Goal: Check status: Check status

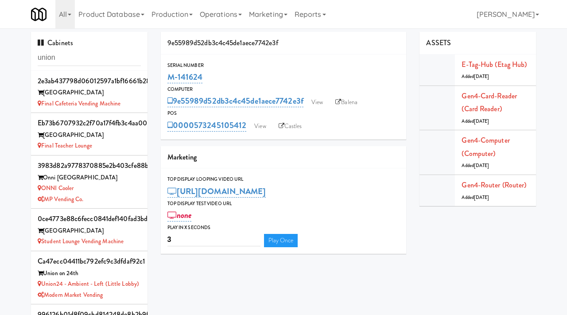
click at [97, 50] on input "union" at bounding box center [89, 58] width 103 height 16
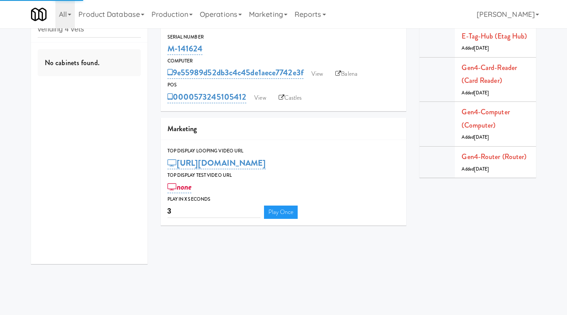
type input "vending 4 vets"
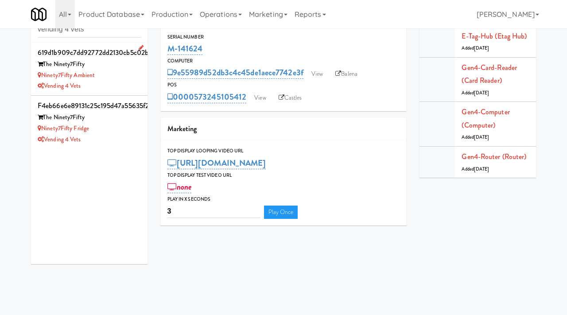
click at [139, 89] on div "Vending 4 Vets" at bounding box center [89, 86] width 103 height 11
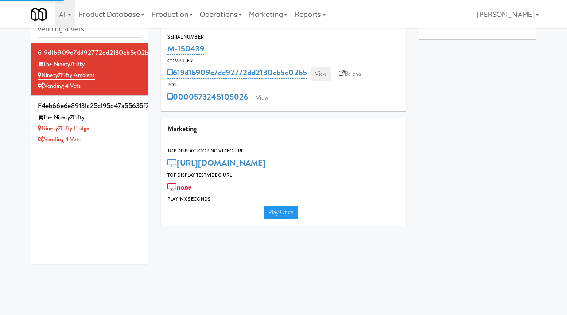
type input "3"
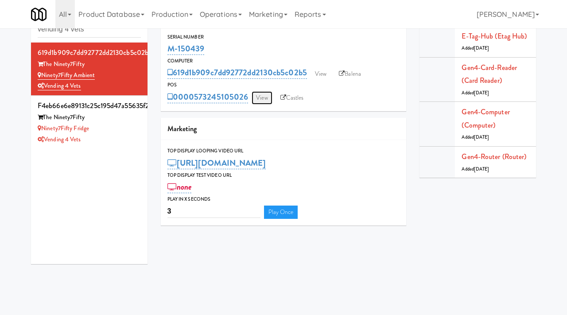
click at [266, 98] on link "View" at bounding box center [261, 97] width 20 height 13
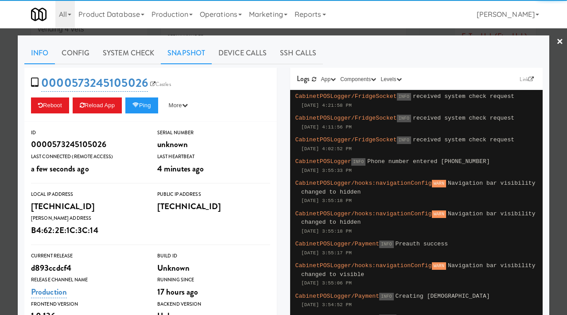
click at [177, 54] on link "Snapshot" at bounding box center [186, 53] width 51 height 22
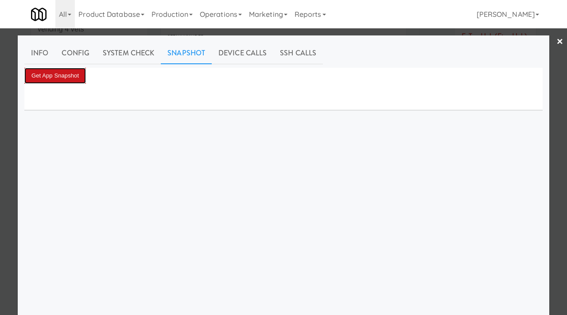
click at [66, 81] on button "Get App Snapshot" at bounding box center [55, 76] width 62 height 16
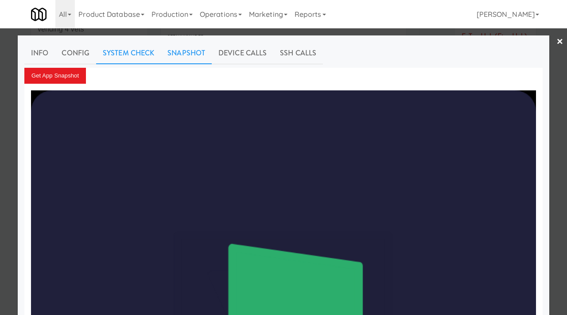
click at [132, 48] on link "System Check" at bounding box center [128, 53] width 65 height 22
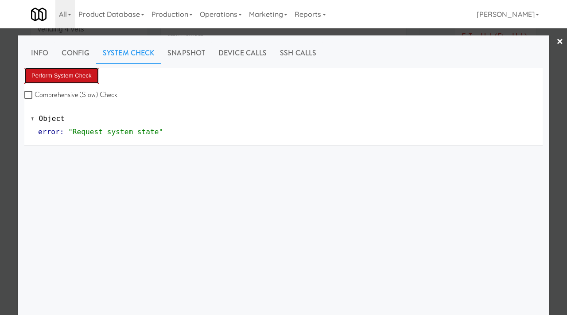
click at [74, 72] on button "Perform System Check" at bounding box center [61, 76] width 74 height 16
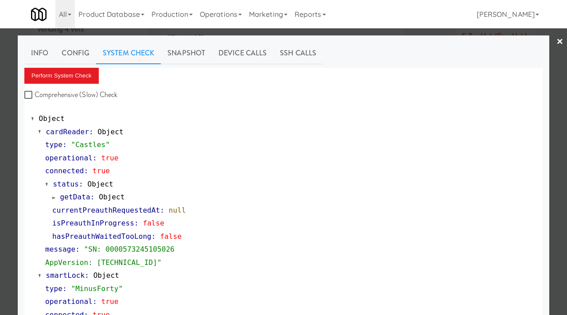
click at [0, 132] on div at bounding box center [283, 157] width 567 height 315
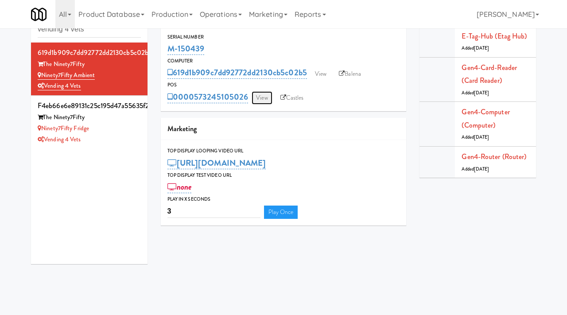
click at [255, 98] on link "View" at bounding box center [261, 97] width 20 height 13
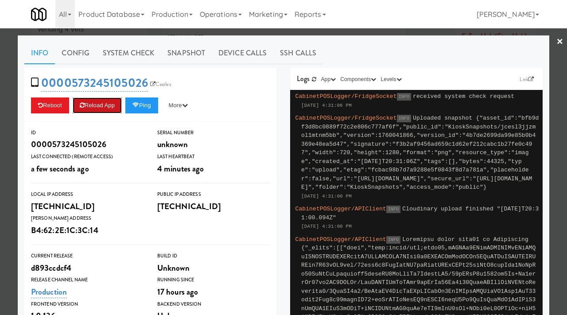
click at [115, 103] on button "Reload App" at bounding box center [97, 105] width 49 height 16
click at [155, 105] on button "Ping" at bounding box center [141, 105] width 33 height 16
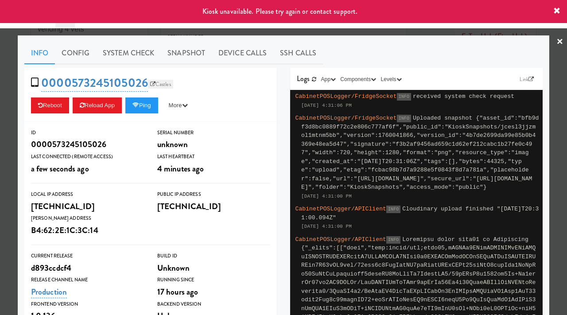
click at [162, 85] on link "Castles" at bounding box center [160, 84] width 25 height 9
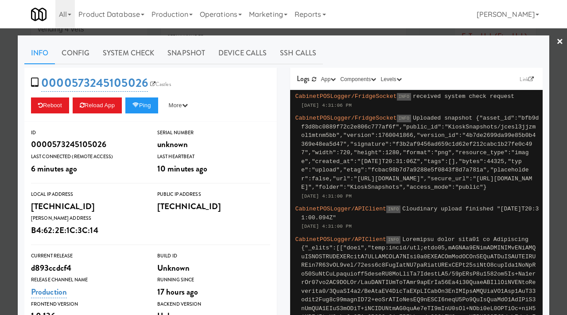
click at [2, 86] on div at bounding box center [283, 157] width 567 height 315
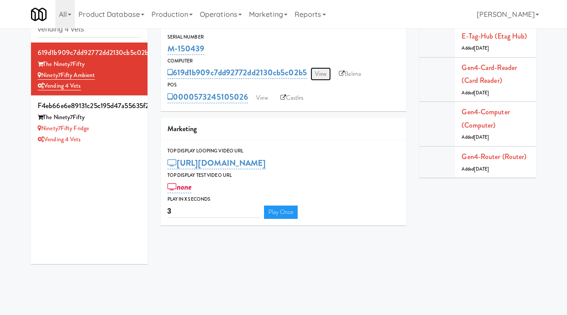
click at [328, 69] on link "View" at bounding box center [320, 73] width 20 height 13
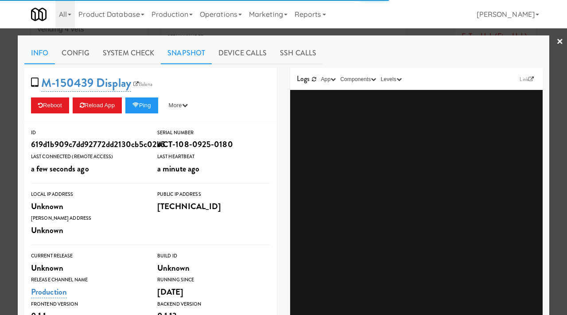
click at [188, 54] on link "Snapshot" at bounding box center [186, 53] width 51 height 22
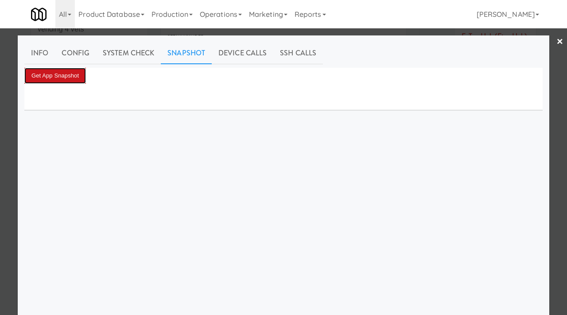
click at [79, 73] on button "Get App Snapshot" at bounding box center [55, 76] width 62 height 16
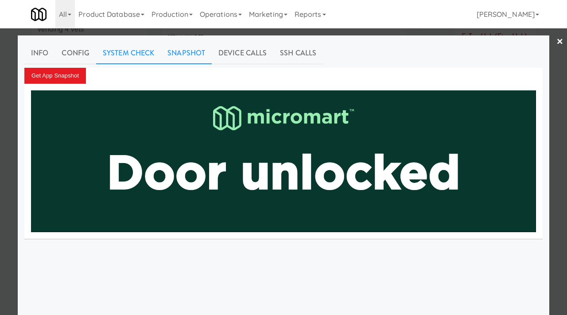
click at [127, 50] on link "System Check" at bounding box center [128, 53] width 65 height 22
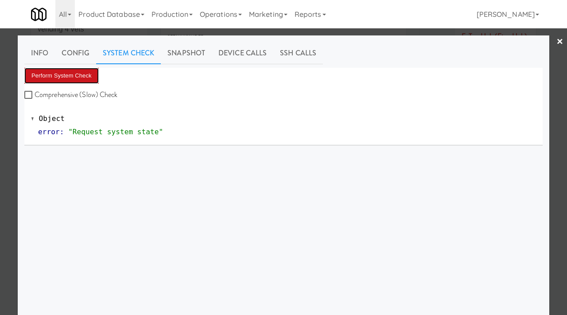
click at [74, 79] on button "Perform System Check" at bounding box center [61, 76] width 74 height 16
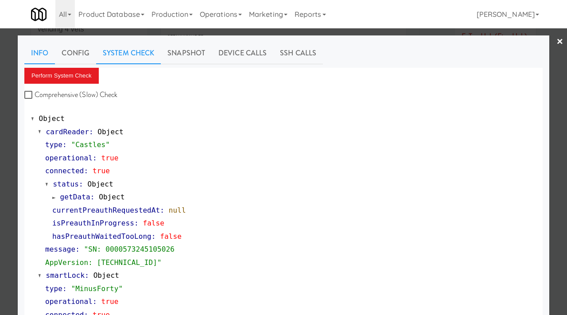
click at [34, 47] on link "Info" at bounding box center [39, 53] width 31 height 22
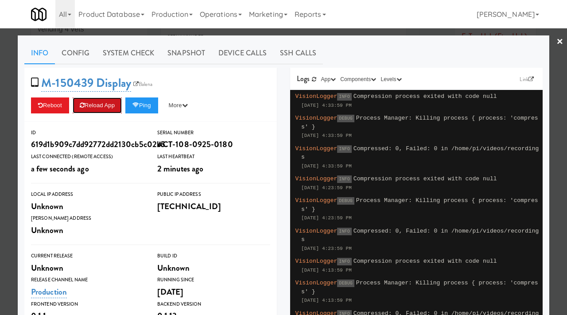
click at [99, 105] on button "Reload App" at bounding box center [97, 105] width 49 height 16
click at [184, 57] on link "Snapshot" at bounding box center [186, 53] width 51 height 22
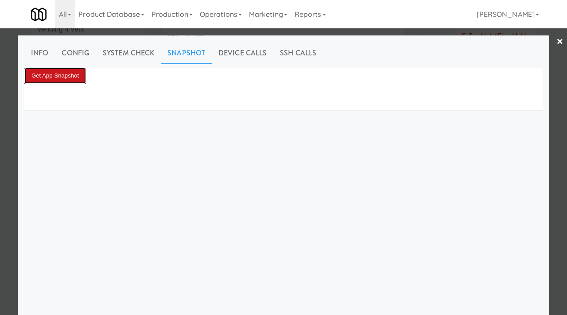
click at [49, 73] on button "Get App Snapshot" at bounding box center [55, 76] width 62 height 16
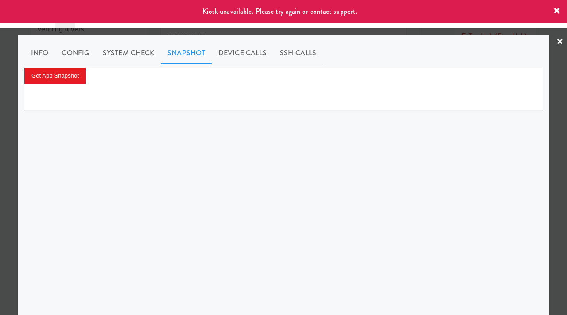
click at [0, 105] on div at bounding box center [283, 157] width 567 height 315
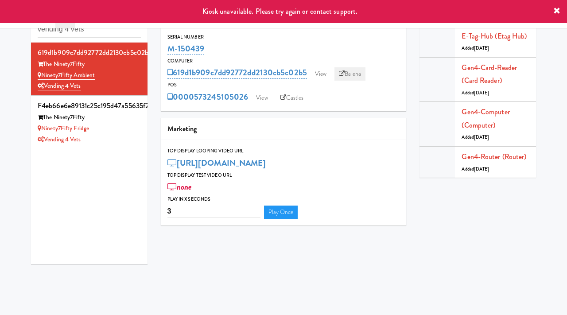
click at [355, 69] on link "Balena" at bounding box center [349, 73] width 31 height 13
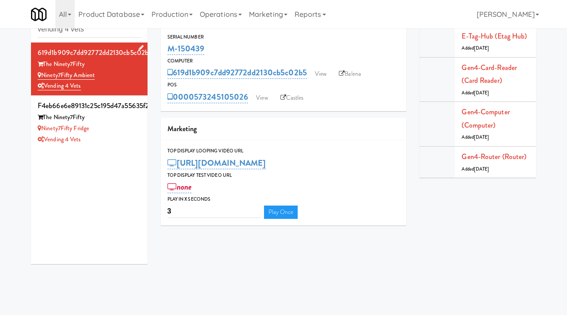
drag, startPoint x: 98, startPoint y: 77, endPoint x: 43, endPoint y: 77, distance: 55.3
click at [43, 77] on div "Ninety7Fifty Ambient" at bounding box center [89, 75] width 103 height 11
copy link "Ninety7Fifty Ambient"
click at [325, 73] on link "View" at bounding box center [320, 73] width 20 height 13
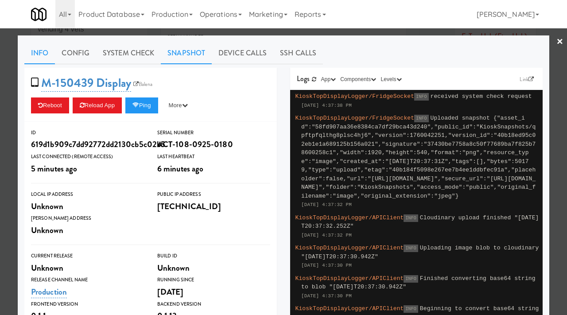
click at [186, 61] on link "Snapshot" at bounding box center [186, 53] width 51 height 22
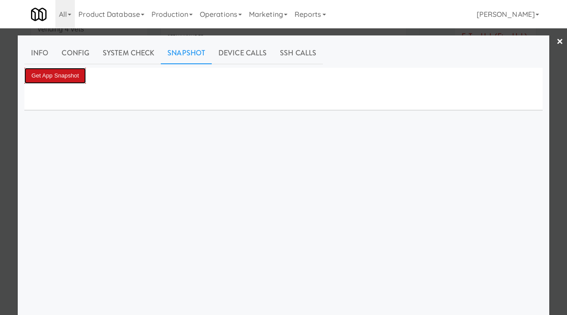
click at [81, 81] on button "Get App Snapshot" at bounding box center [55, 76] width 62 height 16
click at [0, 94] on div at bounding box center [283, 157] width 567 height 315
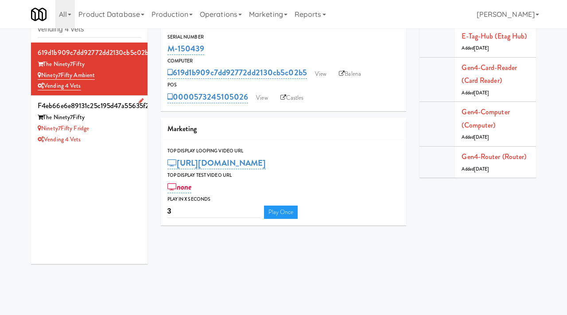
scroll to position [28, 0]
click at [321, 75] on link "View" at bounding box center [320, 74] width 20 height 13
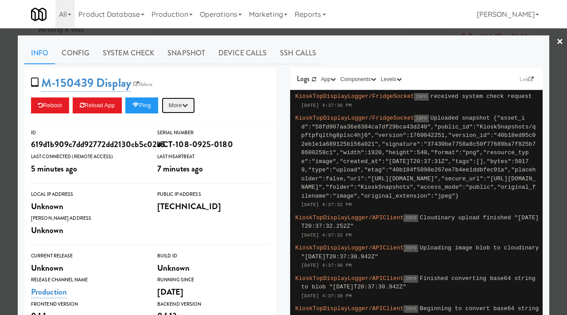
click at [194, 101] on button "More" at bounding box center [178, 105] width 33 height 16
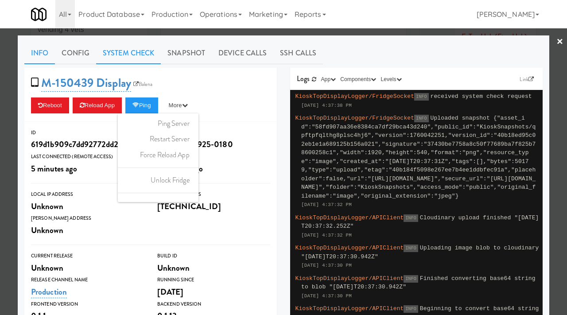
click at [125, 54] on link "System Check" at bounding box center [128, 53] width 65 height 22
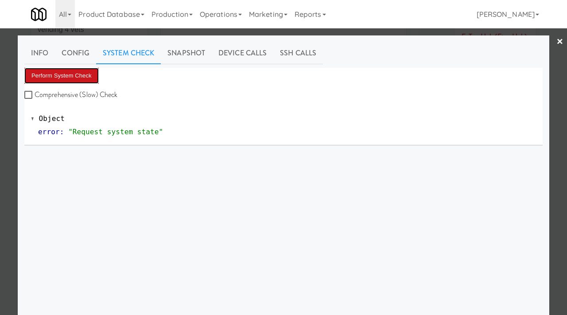
click at [89, 68] on button "Perform System Check" at bounding box center [61, 76] width 74 height 16
click at [92, 73] on button "Perform System Check" at bounding box center [61, 76] width 74 height 16
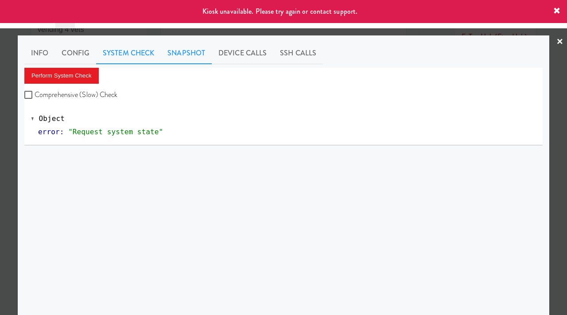
click at [166, 52] on link "Snapshot" at bounding box center [186, 53] width 51 height 22
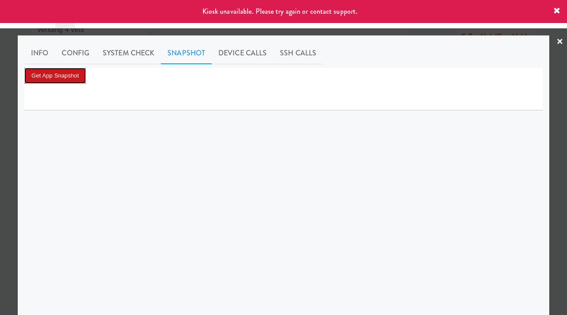
click at [73, 70] on button "Get App Snapshot" at bounding box center [55, 76] width 62 height 16
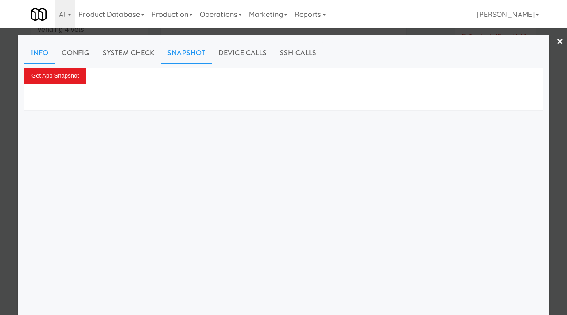
click at [41, 49] on link "Info" at bounding box center [39, 53] width 31 height 22
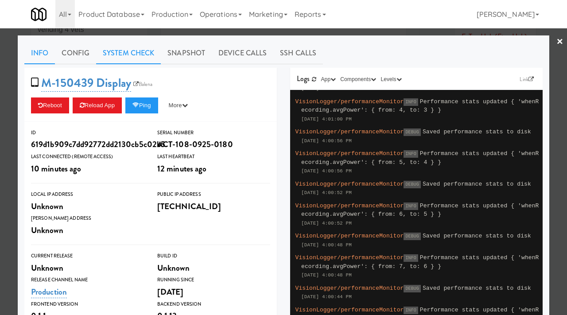
click at [127, 54] on link "System Check" at bounding box center [128, 53] width 65 height 22
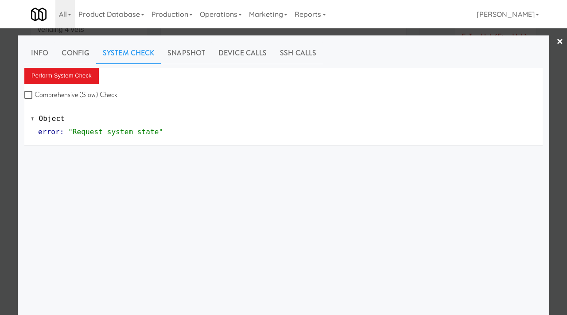
click at [85, 67] on div "Info Config System Check Snapshot Device Calls SSH Calls Perform System Check C…" at bounding box center [283, 221] width 518 height 358
click at [84, 71] on button "Perform System Check" at bounding box center [61, 76] width 74 height 16
click at [2, 142] on div at bounding box center [283, 157] width 567 height 315
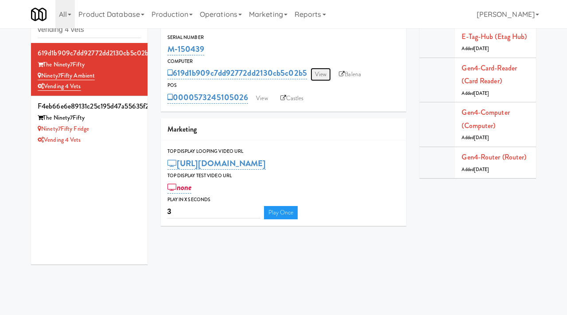
click at [320, 74] on link "View" at bounding box center [320, 74] width 20 height 13
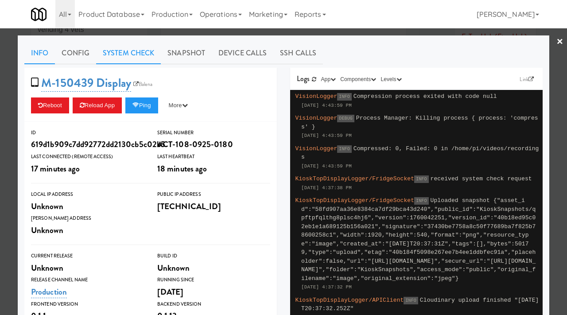
click at [125, 56] on link "System Check" at bounding box center [128, 53] width 65 height 22
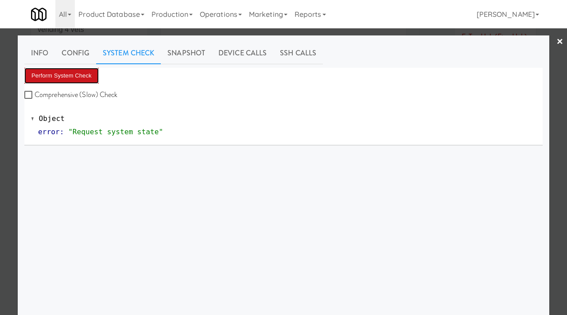
click at [82, 68] on button "Perform System Check" at bounding box center [61, 76] width 74 height 16
click at [73, 70] on button "Perform System Check" at bounding box center [61, 76] width 74 height 16
click at [86, 77] on button "Perform System Check" at bounding box center [61, 76] width 74 height 16
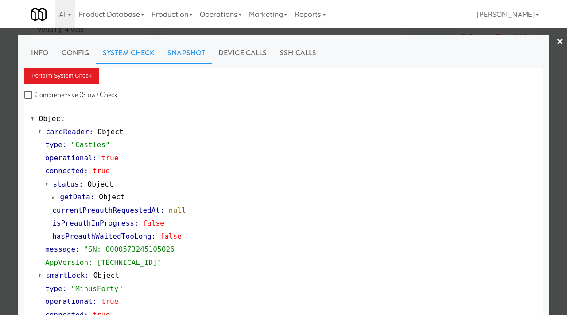
click at [173, 54] on link "Snapshot" at bounding box center [186, 53] width 51 height 22
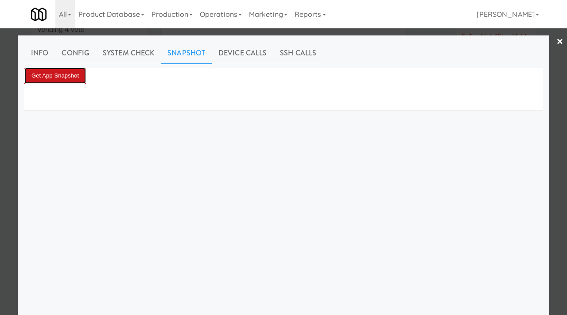
click at [64, 76] on button "Get App Snapshot" at bounding box center [55, 76] width 62 height 16
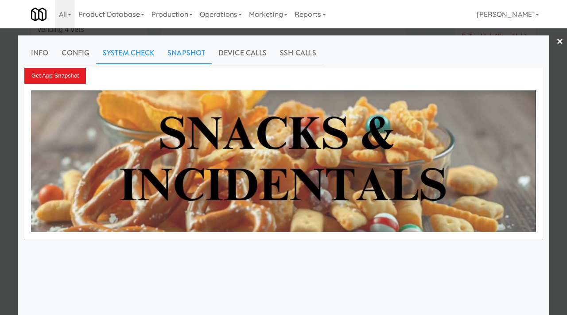
click at [132, 50] on link "System Check" at bounding box center [128, 53] width 65 height 22
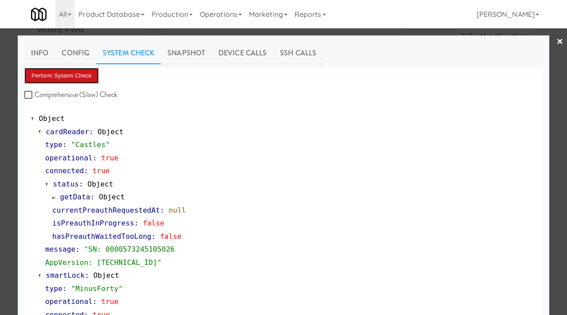
click at [78, 73] on button "Perform System Check" at bounding box center [61, 76] width 74 height 16
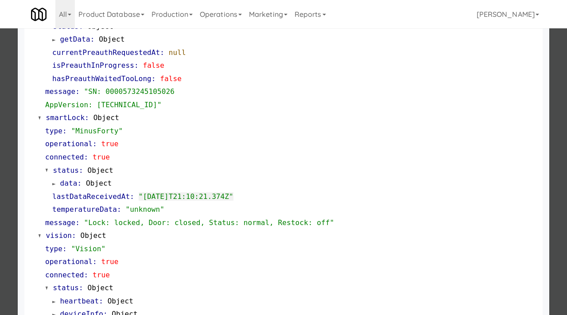
scroll to position [158, 0]
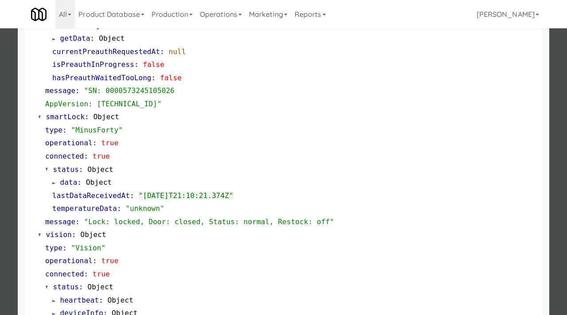
click at [3, 92] on div at bounding box center [283, 157] width 567 height 315
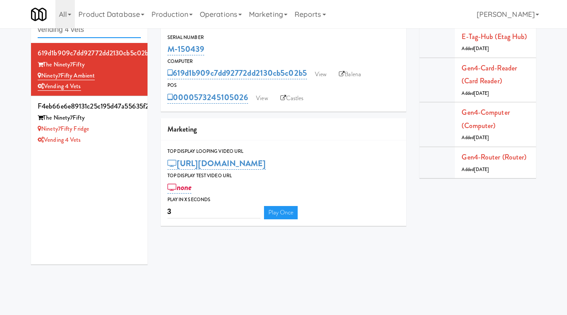
click at [105, 31] on input "vending 4 vets" at bounding box center [89, 30] width 103 height 16
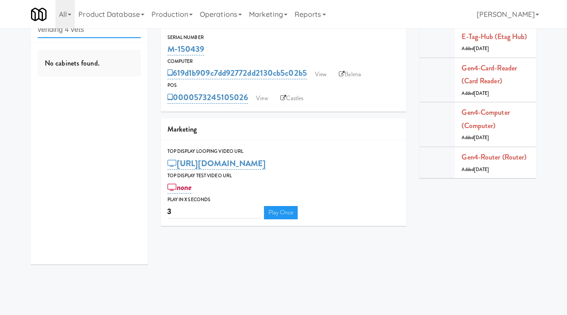
type input "a"
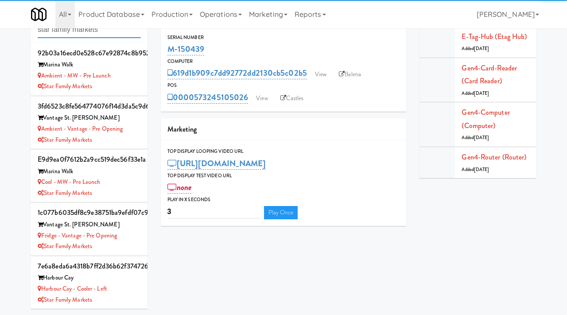
type input "star family markets"
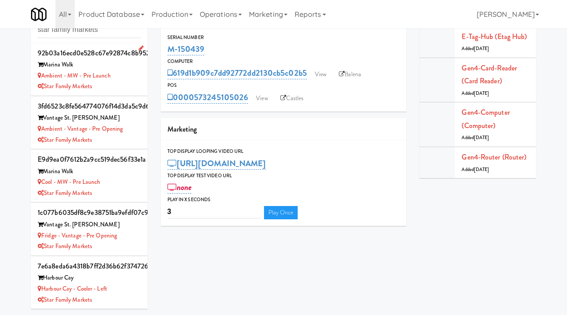
click at [123, 77] on div "Ambient - MW - Pre Launch" at bounding box center [89, 75] width 103 height 11
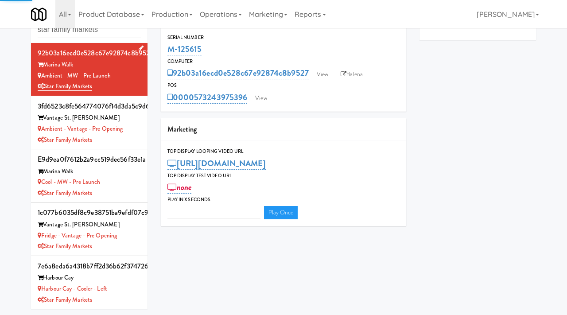
type input "3"
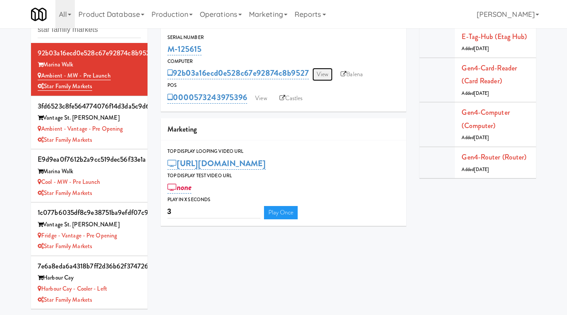
click at [329, 74] on link "View" at bounding box center [322, 74] width 20 height 13
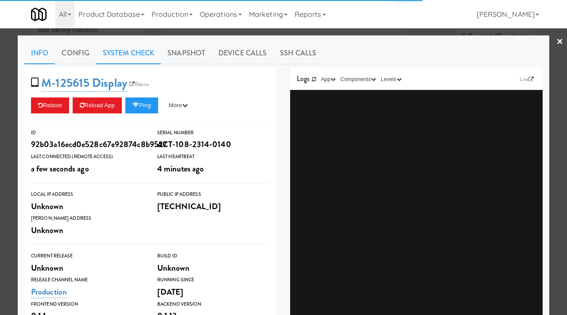
click at [109, 56] on link "System Check" at bounding box center [128, 53] width 65 height 22
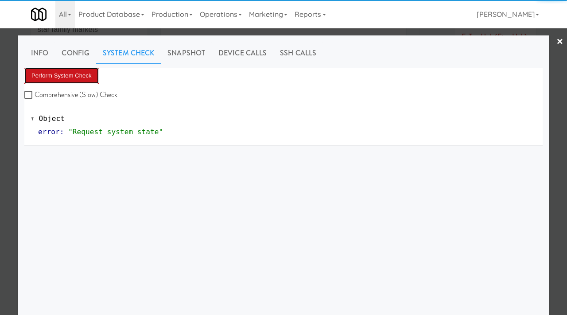
click at [59, 74] on button "Perform System Check" at bounding box center [61, 76] width 74 height 16
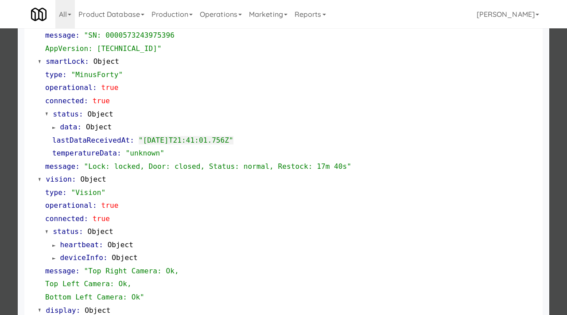
scroll to position [216, 0]
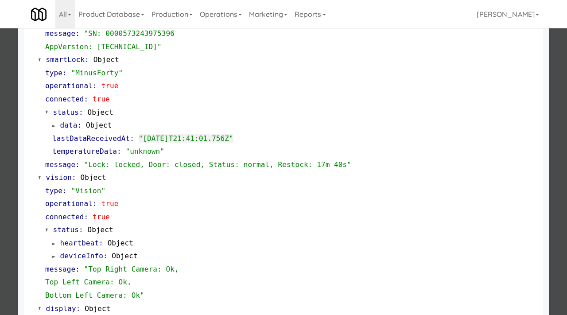
click at [0, 152] on div at bounding box center [283, 157] width 567 height 315
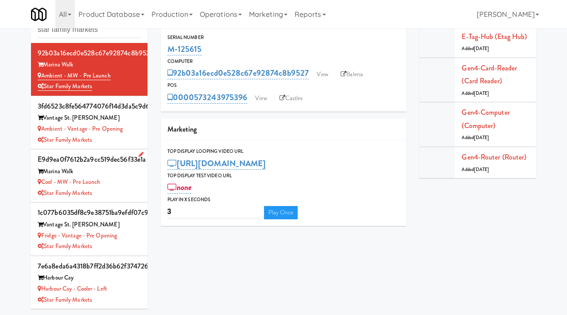
click at [121, 178] on div "Cool - MW - Pre Launch" at bounding box center [89, 182] width 103 height 11
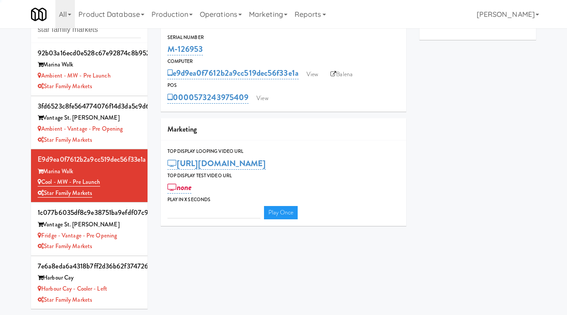
type input "3"
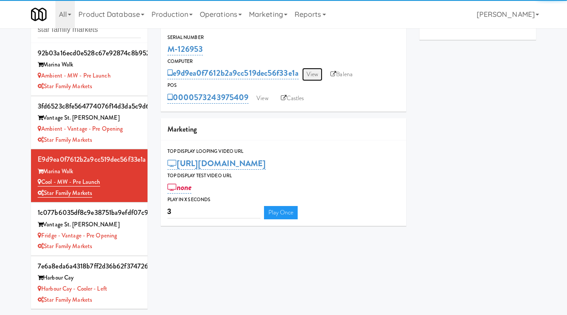
click at [317, 73] on link "View" at bounding box center [312, 74] width 20 height 13
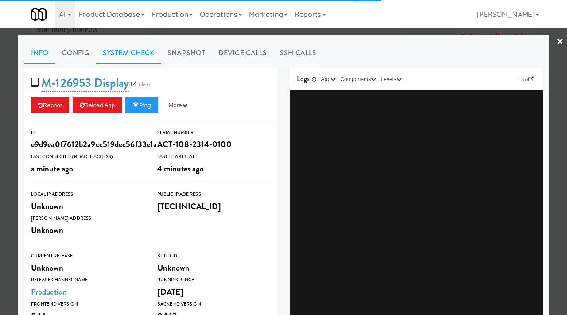
click at [128, 50] on link "System Check" at bounding box center [128, 53] width 65 height 22
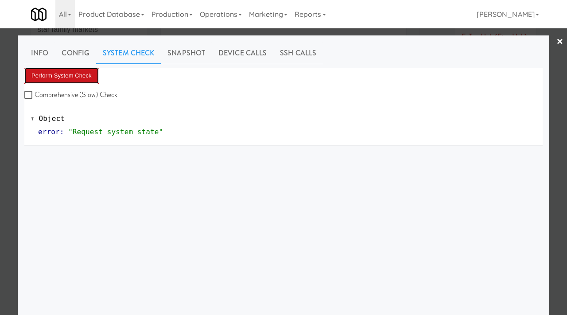
click at [74, 70] on button "Perform System Check" at bounding box center [61, 76] width 74 height 16
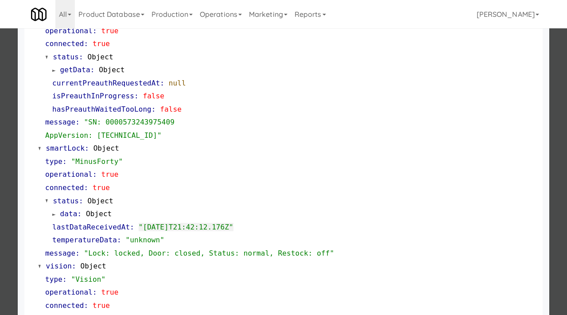
scroll to position [166, 0]
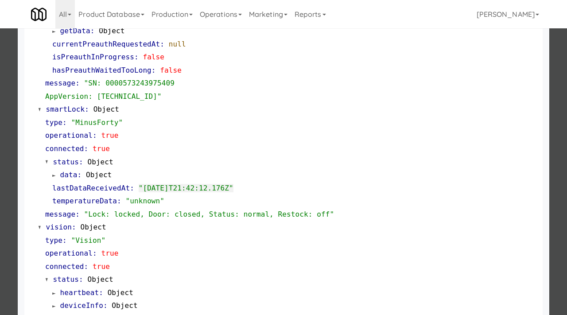
click at [0, 110] on div at bounding box center [283, 157] width 567 height 315
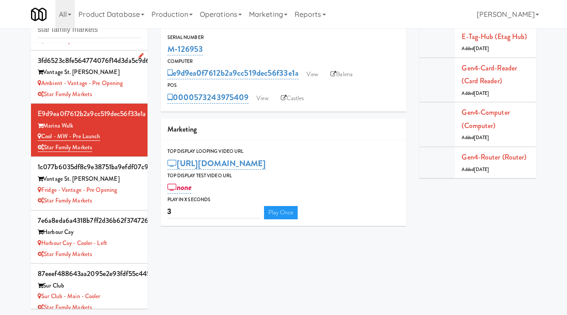
scroll to position [54, 0]
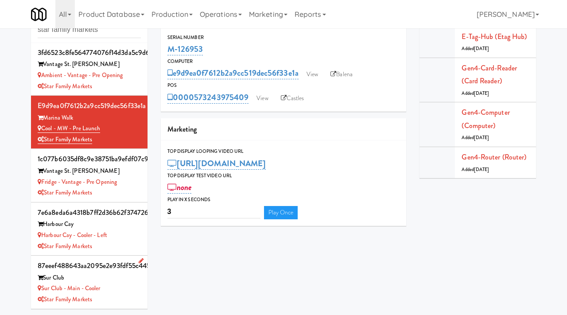
click at [127, 283] on div "Sur Club - Main - Cooler" at bounding box center [89, 288] width 103 height 11
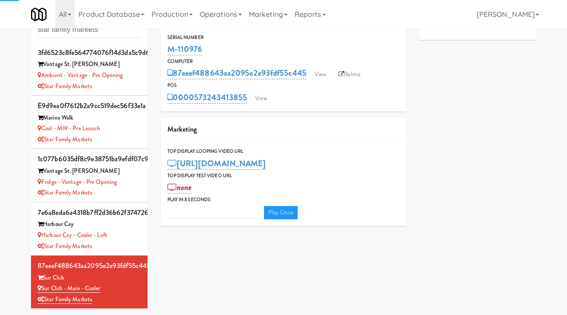
type input "3"
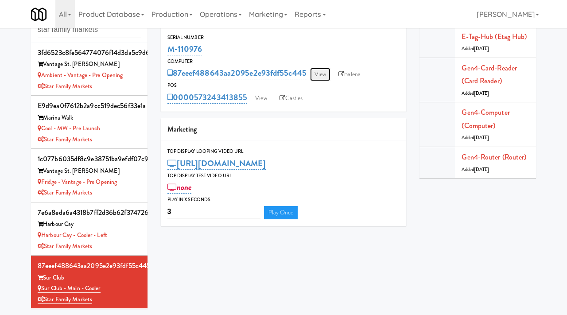
click at [319, 74] on link "View" at bounding box center [320, 74] width 20 height 13
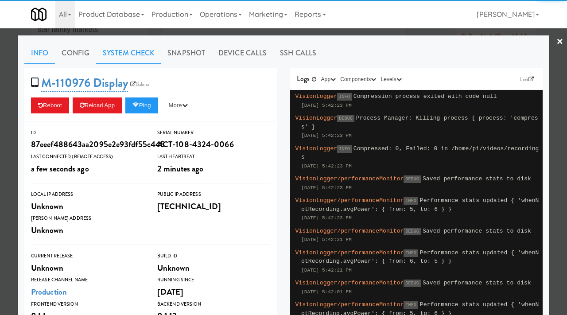
click at [124, 50] on link "System Check" at bounding box center [128, 53] width 65 height 22
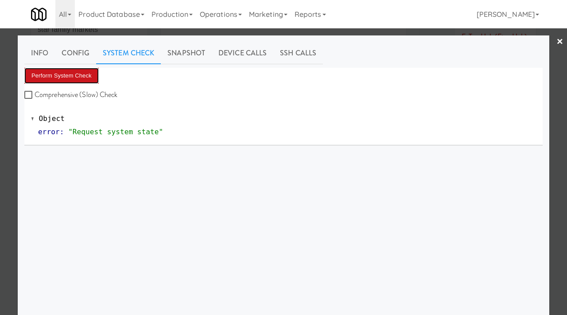
click at [62, 73] on button "Perform System Check" at bounding box center [61, 76] width 74 height 16
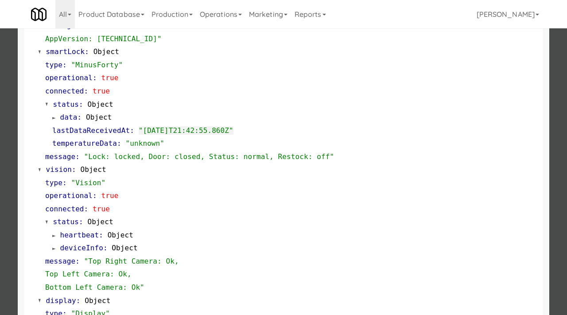
scroll to position [258, 0]
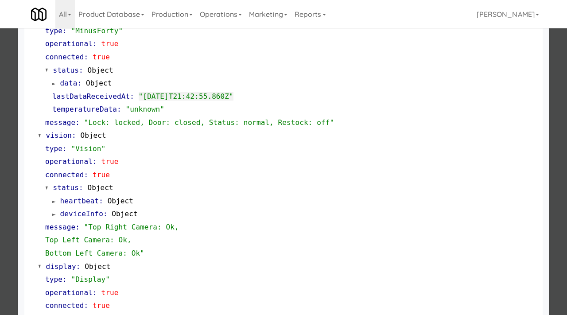
click at [0, 162] on div at bounding box center [283, 157] width 567 height 315
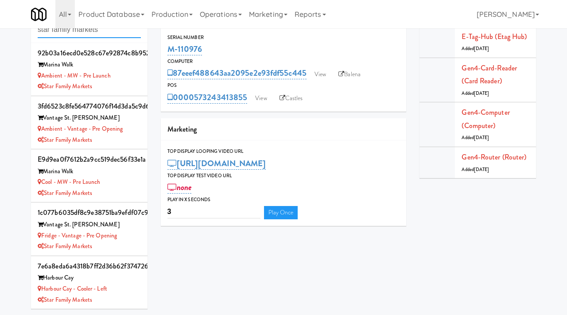
click at [107, 32] on input "star family markets" at bounding box center [89, 30] width 103 height 16
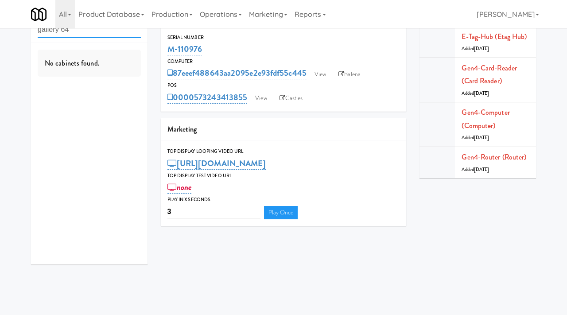
click at [95, 37] on input "gallery 64" at bounding box center [89, 30] width 103 height 16
type input "gallery"
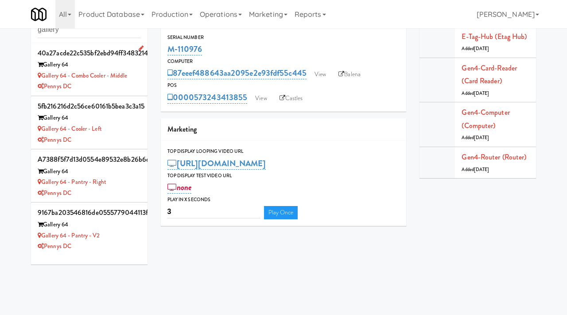
click at [131, 85] on div "Pennys DC" at bounding box center [89, 86] width 103 height 11
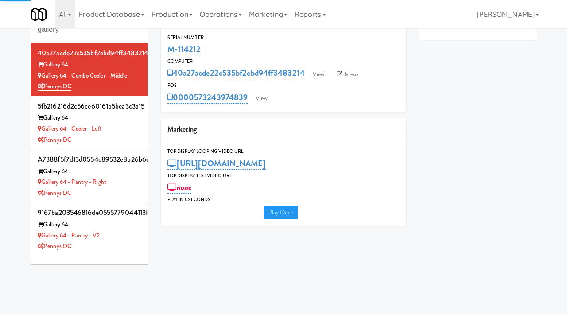
type input "3"
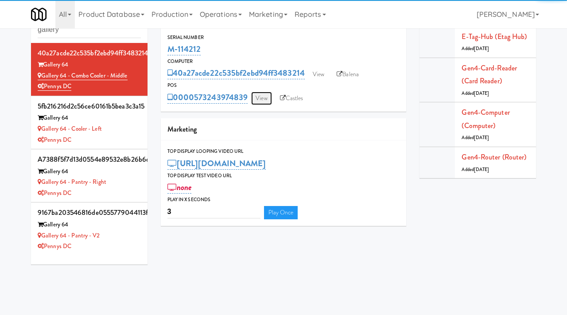
click at [264, 96] on link "View" at bounding box center [261, 98] width 20 height 13
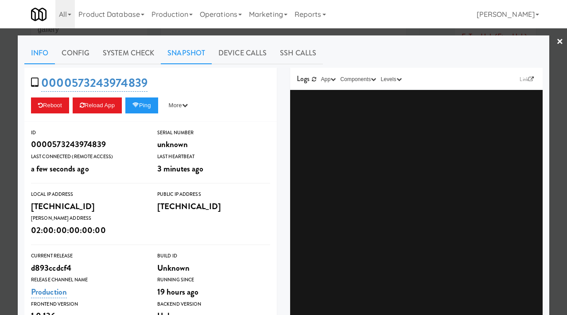
click at [174, 50] on link "Snapshot" at bounding box center [186, 53] width 51 height 22
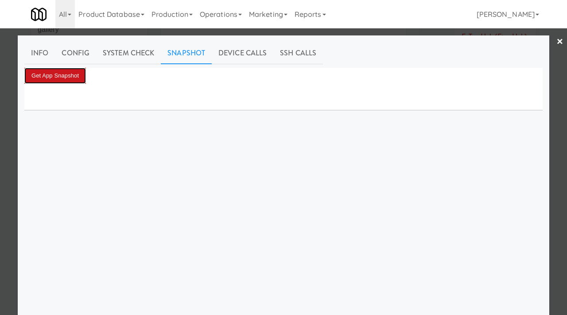
click at [66, 72] on button "Get App Snapshot" at bounding box center [55, 76] width 62 height 16
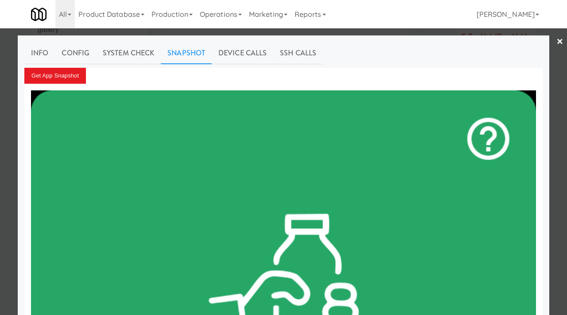
click at [0, 108] on div at bounding box center [283, 157] width 567 height 315
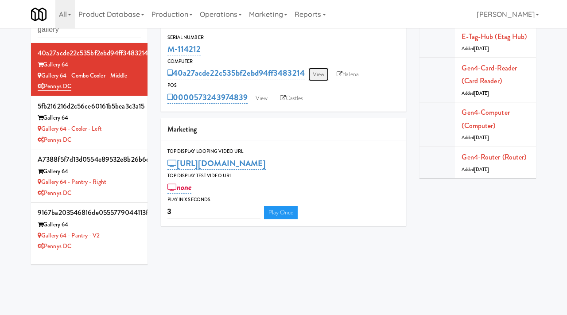
click at [317, 79] on link "View" at bounding box center [318, 74] width 20 height 13
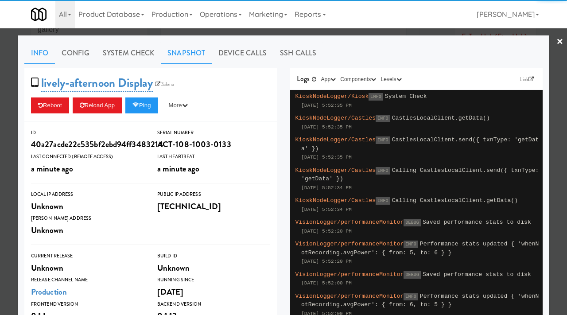
click at [180, 56] on link "Snapshot" at bounding box center [186, 53] width 51 height 22
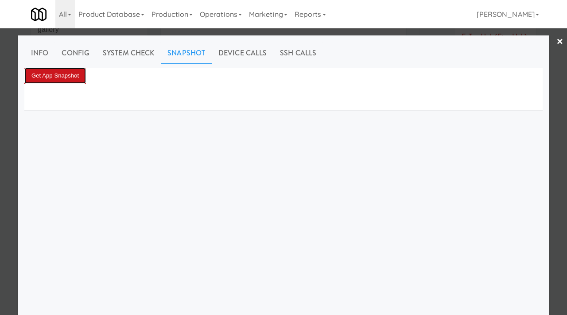
click at [58, 72] on button "Get App Snapshot" at bounding box center [55, 76] width 62 height 16
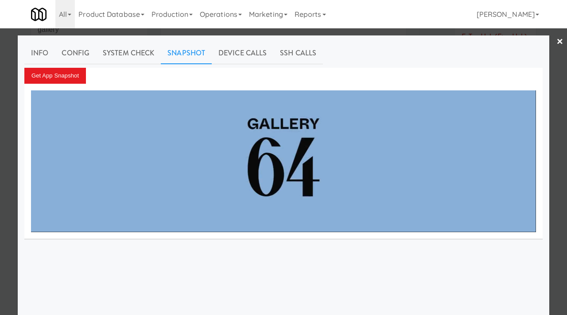
click at [0, 121] on div at bounding box center [283, 157] width 567 height 315
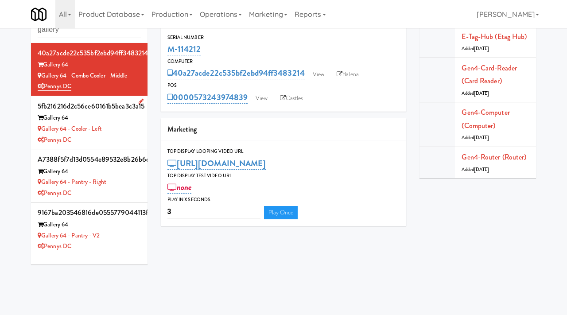
click at [120, 132] on div "Gallery 64 - Cooler - Left" at bounding box center [89, 129] width 103 height 11
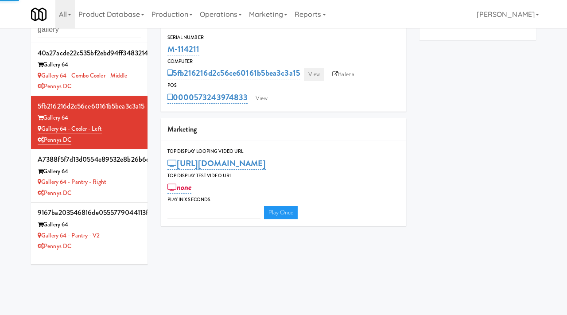
type input "3"
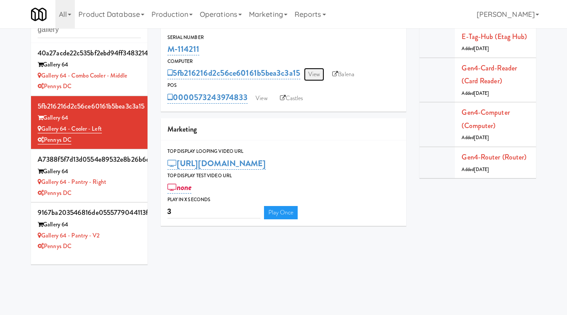
click at [315, 71] on link "View" at bounding box center [314, 74] width 20 height 13
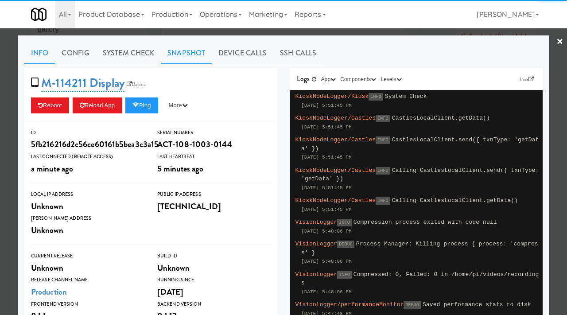
click at [171, 53] on link "Snapshot" at bounding box center [186, 53] width 51 height 22
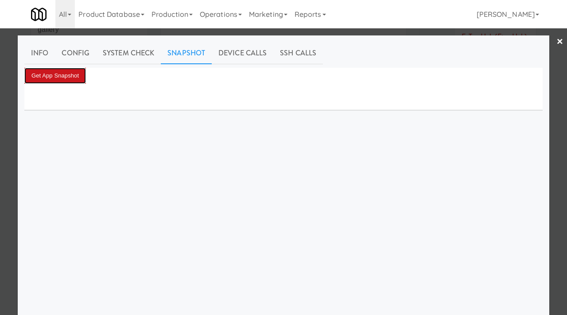
click at [73, 75] on button "Get App Snapshot" at bounding box center [55, 76] width 62 height 16
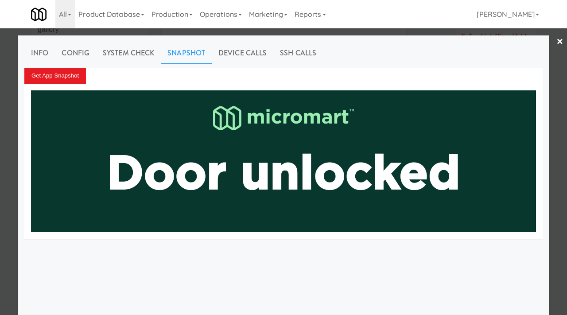
click at [5, 133] on div at bounding box center [283, 157] width 567 height 315
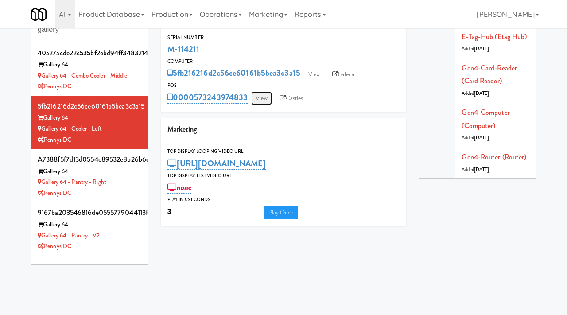
click at [267, 100] on link "View" at bounding box center [261, 98] width 20 height 13
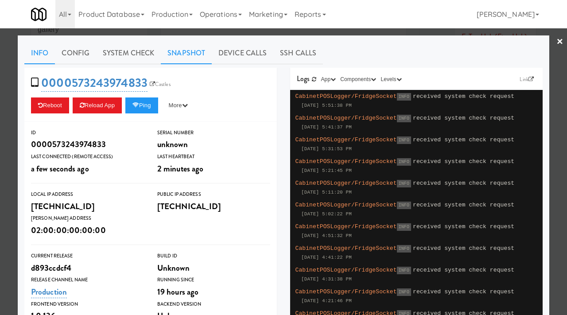
click at [187, 60] on link "Snapshot" at bounding box center [186, 53] width 51 height 22
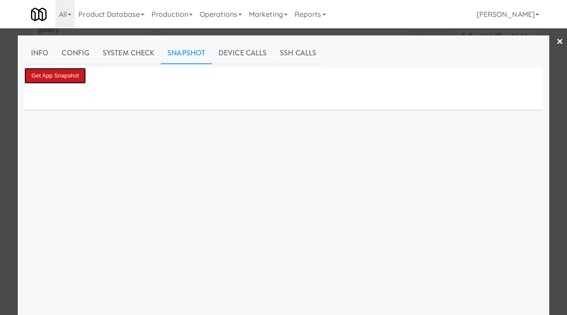
click at [72, 74] on button "Get App Snapshot" at bounding box center [55, 76] width 62 height 16
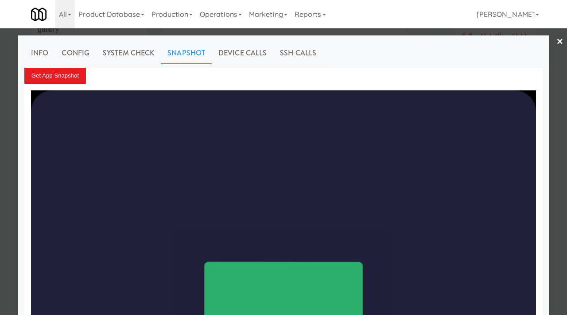
click at [0, 178] on div at bounding box center [283, 157] width 567 height 315
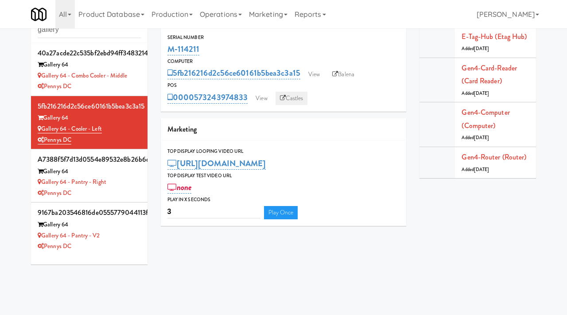
click at [292, 97] on link "Castles" at bounding box center [291, 98] width 32 height 13
click at [315, 73] on link "View" at bounding box center [314, 74] width 20 height 13
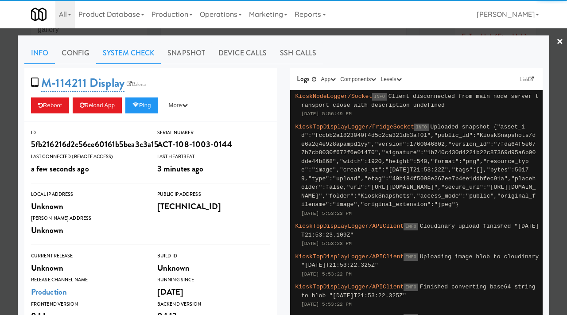
click at [136, 49] on link "System Check" at bounding box center [128, 53] width 65 height 22
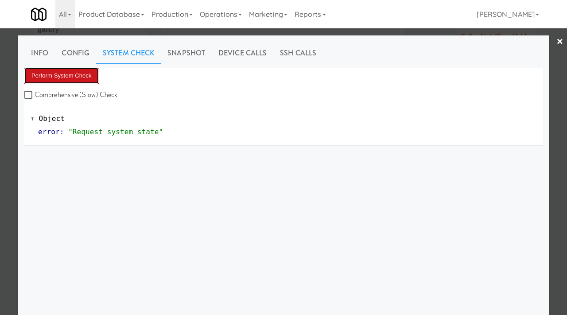
click at [75, 68] on button "Perform System Check" at bounding box center [61, 76] width 74 height 16
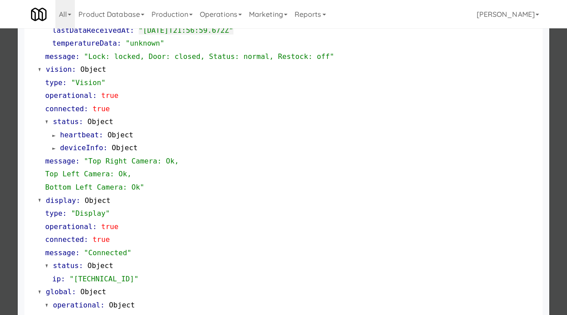
scroll to position [386, 0]
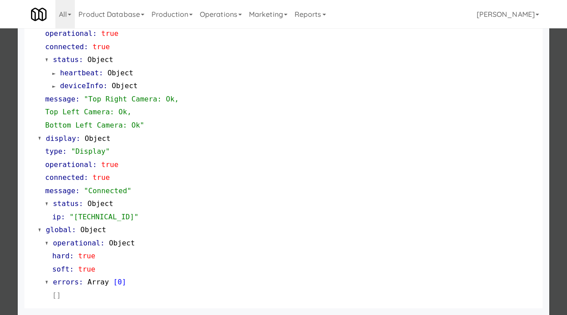
click at [0, 182] on div at bounding box center [283, 157] width 567 height 315
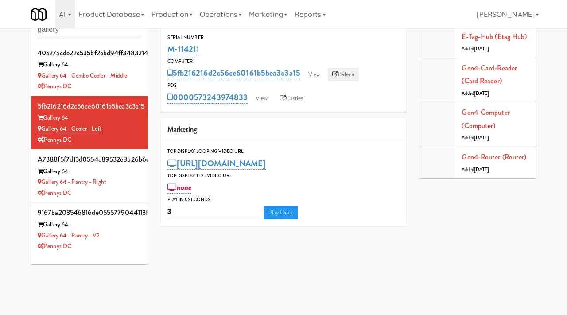
click at [350, 77] on link "Balena" at bounding box center [343, 74] width 31 height 13
click at [317, 77] on link "View" at bounding box center [314, 74] width 20 height 13
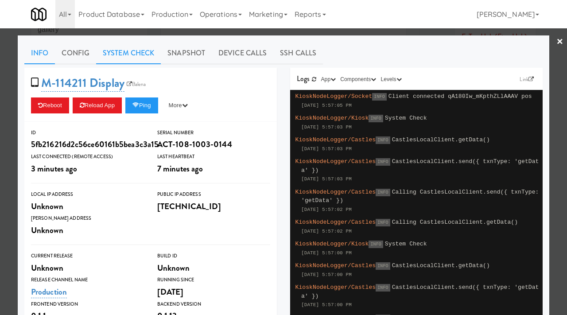
click at [135, 53] on link "System Check" at bounding box center [128, 53] width 65 height 22
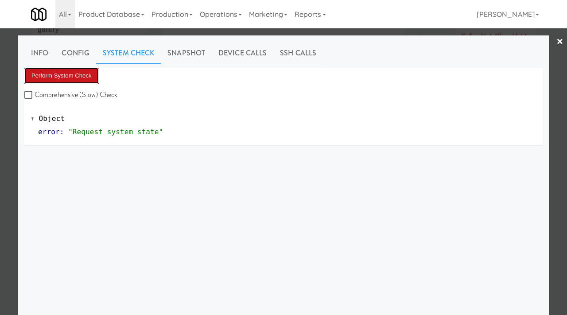
click at [84, 81] on button "Perform System Check" at bounding box center [61, 76] width 74 height 16
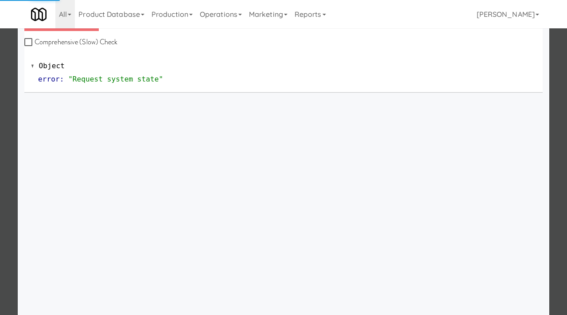
scroll to position [91, 0]
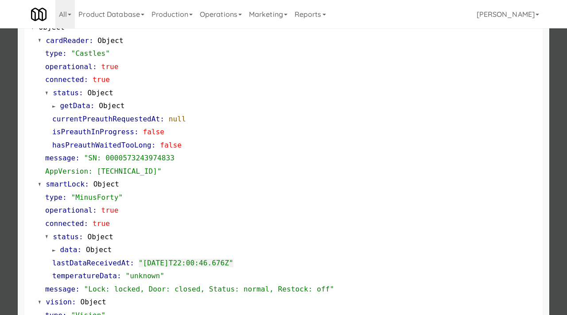
click at [0, 146] on div at bounding box center [283, 157] width 567 height 315
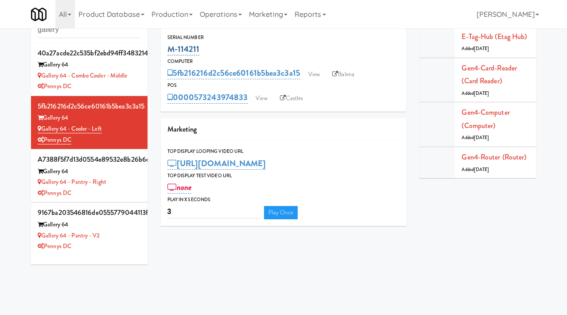
drag, startPoint x: 206, startPoint y: 46, endPoint x: 167, endPoint y: 48, distance: 39.4
click at [167, 48] on div "M-114211" at bounding box center [283, 49] width 232 height 15
copy link "M-114211"
drag, startPoint x: 108, startPoint y: 131, endPoint x: 37, endPoint y: 125, distance: 71.5
click at [41, 131] on div "Gallery 64 - Cooler - Left" at bounding box center [89, 129] width 103 height 11
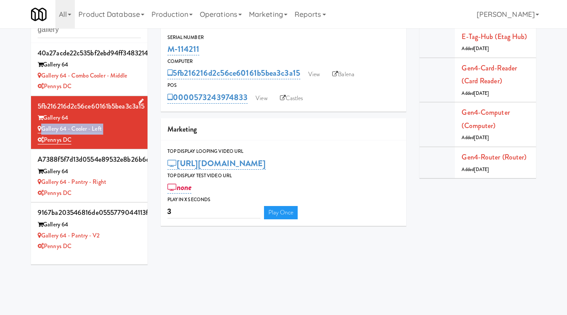
copy div "Gallery 64 - Cooler - Left"
click at [138, 177] on div "Gallery 64 - Pantry - Right" at bounding box center [89, 182] width 103 height 11
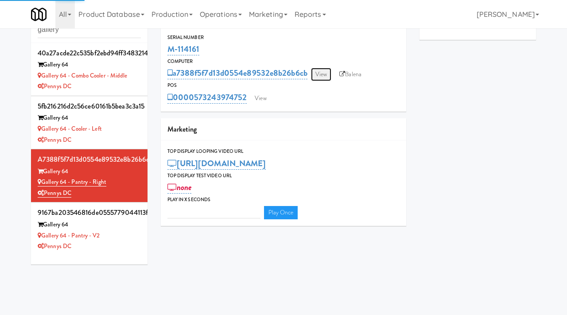
click at [321, 75] on link "View" at bounding box center [321, 74] width 20 height 13
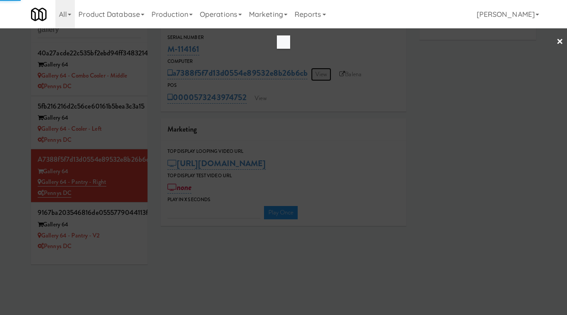
type input "3"
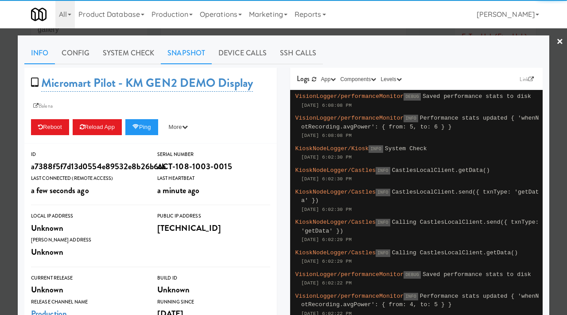
click at [181, 54] on link "Snapshot" at bounding box center [186, 53] width 51 height 22
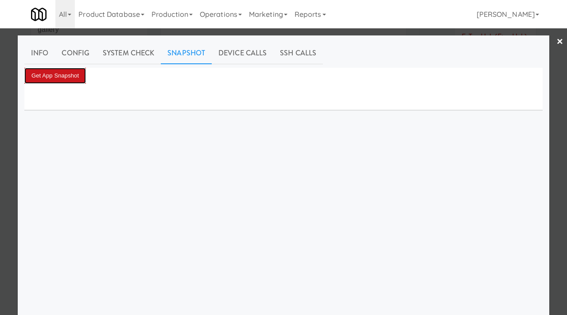
click at [57, 78] on button "Get App Snapshot" at bounding box center [55, 76] width 62 height 16
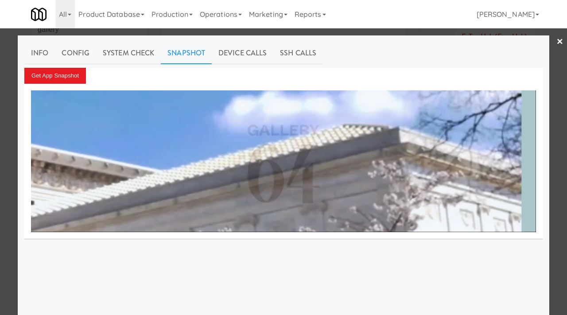
click at [13, 112] on div at bounding box center [283, 157] width 567 height 315
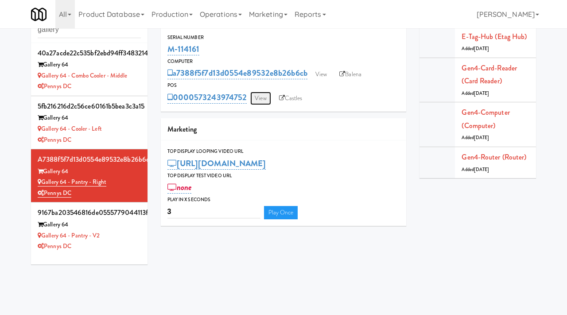
click at [262, 92] on link "View" at bounding box center [260, 98] width 20 height 13
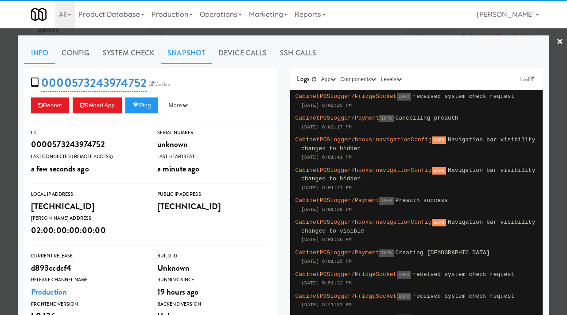
click at [188, 49] on link "Snapshot" at bounding box center [186, 53] width 51 height 22
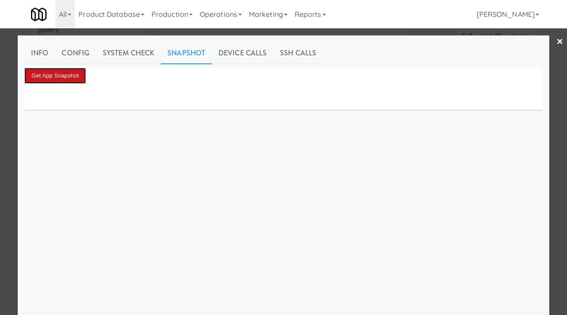
click at [68, 70] on button "Get App Snapshot" at bounding box center [55, 76] width 62 height 16
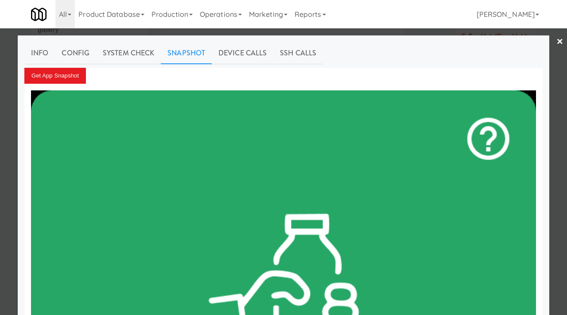
click at [0, 147] on div at bounding box center [283, 157] width 567 height 315
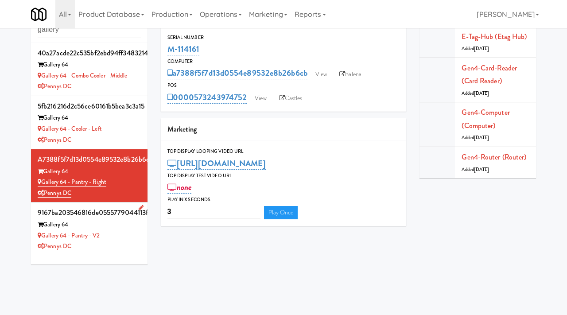
click at [124, 241] on div "Pennys DC" at bounding box center [89, 246] width 103 height 11
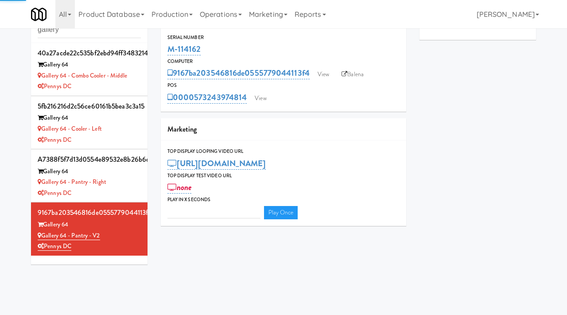
type input "3"
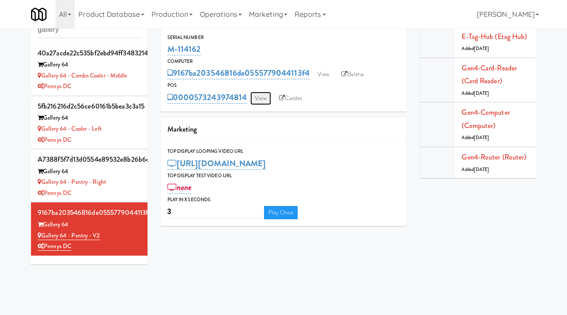
click at [264, 99] on link "View" at bounding box center [260, 98] width 20 height 13
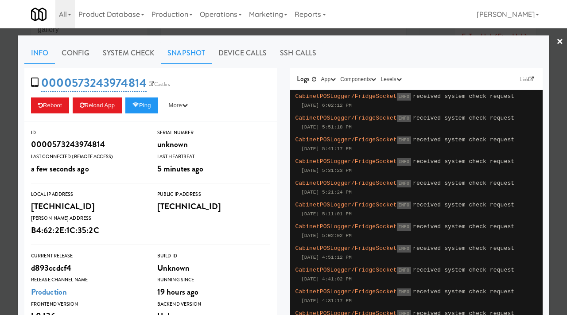
click at [188, 47] on link "Snapshot" at bounding box center [186, 53] width 51 height 22
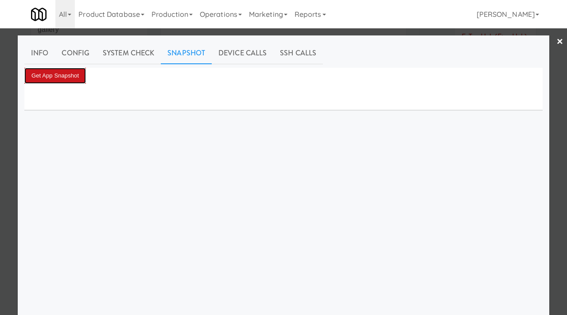
click at [69, 78] on button "Get App Snapshot" at bounding box center [55, 76] width 62 height 16
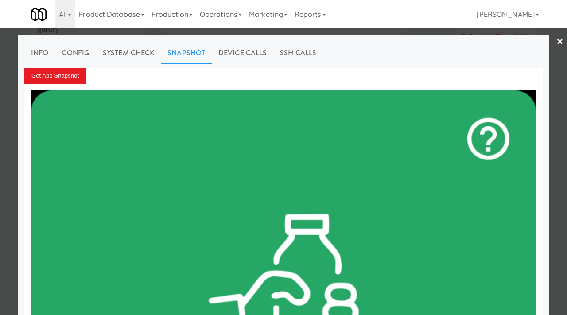
click at [0, 174] on div at bounding box center [283, 157] width 567 height 315
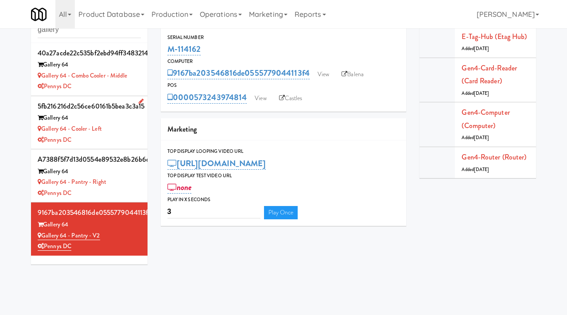
click at [118, 132] on div "Gallery 64 - Cooler - Left" at bounding box center [89, 129] width 103 height 11
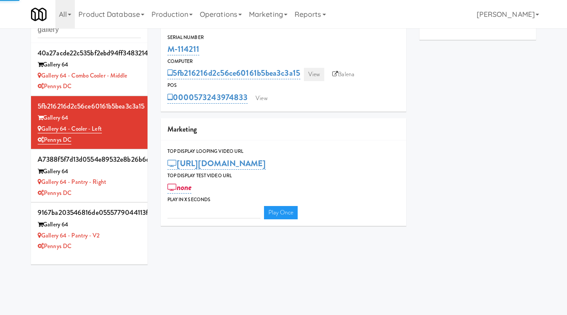
type input "3"
click at [316, 69] on link "View" at bounding box center [314, 74] width 20 height 13
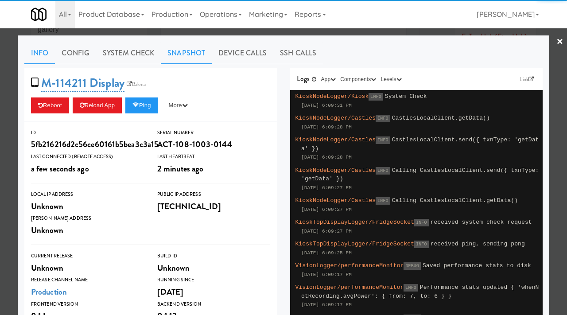
click at [178, 58] on link "Snapshot" at bounding box center [186, 53] width 51 height 22
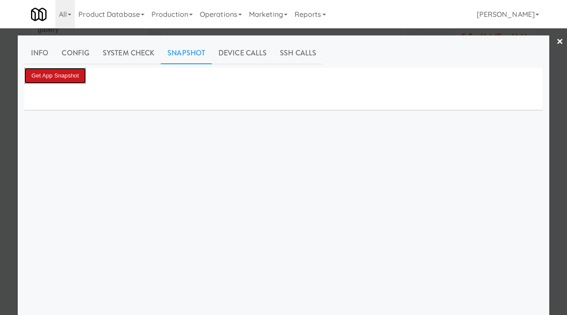
click at [49, 81] on button "Get App Snapshot" at bounding box center [55, 76] width 62 height 16
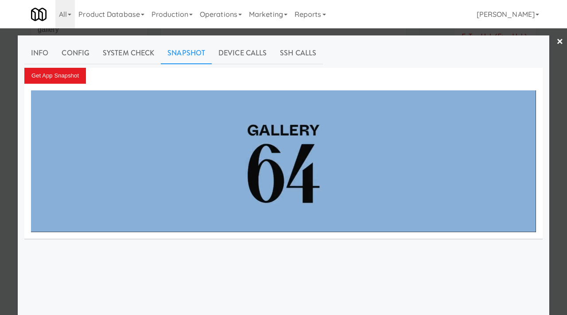
click at [0, 60] on div at bounding box center [283, 157] width 567 height 315
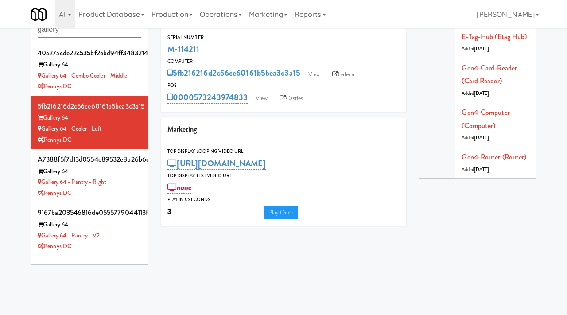
click at [73, 32] on input "gallery" at bounding box center [89, 30] width 103 height 16
type input "citywide"
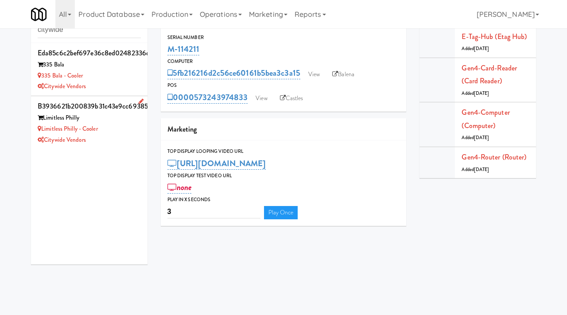
click at [112, 113] on div "Limitless Philly" at bounding box center [89, 117] width 103 height 11
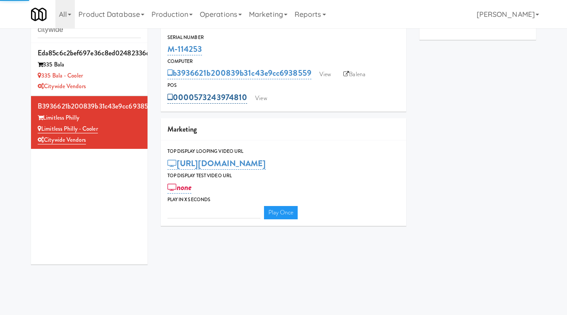
type input "3"
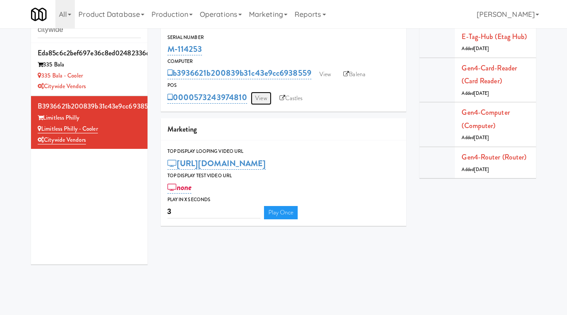
click at [259, 98] on link "View" at bounding box center [261, 98] width 20 height 13
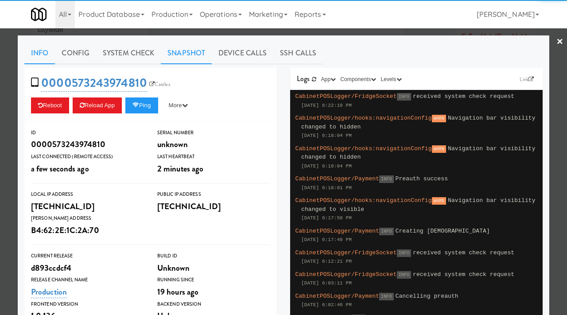
click at [186, 55] on link "Snapshot" at bounding box center [186, 53] width 51 height 22
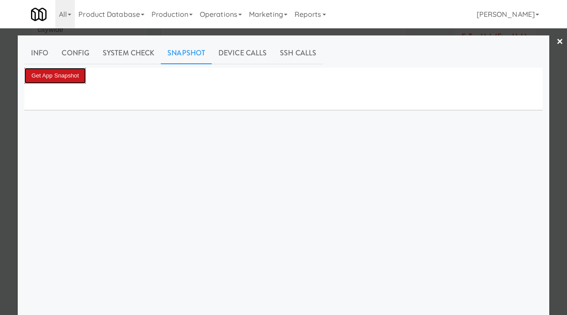
click at [65, 79] on button "Get App Snapshot" at bounding box center [55, 76] width 62 height 16
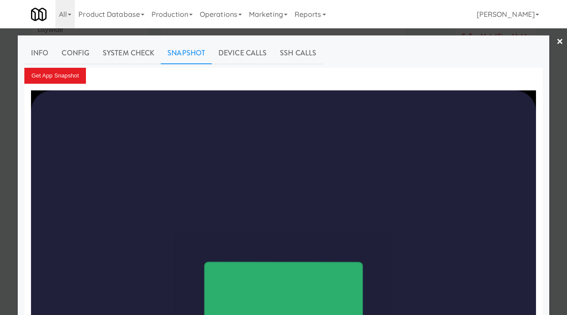
click at [1, 143] on div at bounding box center [283, 157] width 567 height 315
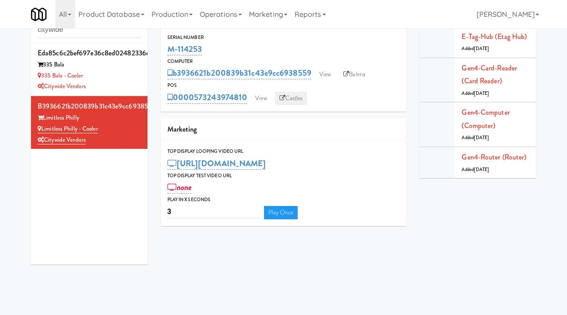
click at [292, 100] on link "Castles" at bounding box center [291, 98] width 32 height 13
drag, startPoint x: 248, startPoint y: 91, endPoint x: 196, endPoint y: 99, distance: 53.3
click at [196, 99] on div "0000573243974810 View Castles" at bounding box center [283, 97] width 232 height 15
copy link "573243974810"
drag, startPoint x: 103, startPoint y: 130, endPoint x: 42, endPoint y: 131, distance: 60.2
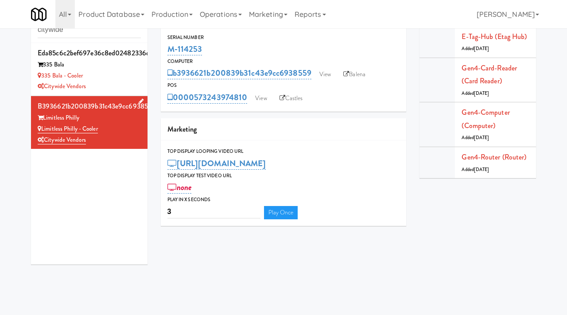
click at [42, 131] on div "Limitless Philly - Cooler" at bounding box center [89, 129] width 103 height 11
copy link "Limitless Philly - Cooler"
click at [322, 74] on link "View" at bounding box center [325, 74] width 20 height 13
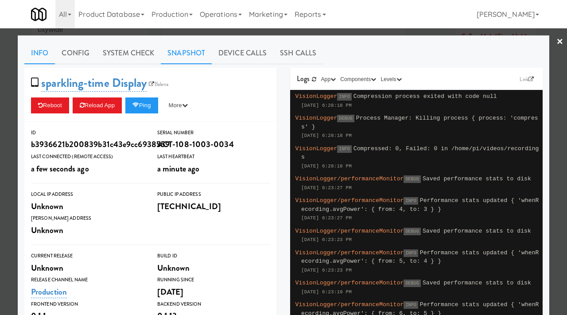
click at [170, 56] on link "Snapshot" at bounding box center [186, 53] width 51 height 22
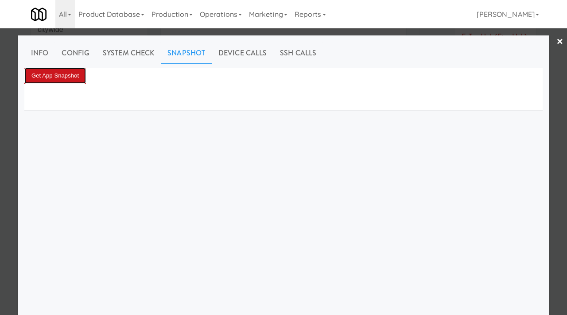
click at [76, 69] on button "Get App Snapshot" at bounding box center [55, 76] width 62 height 16
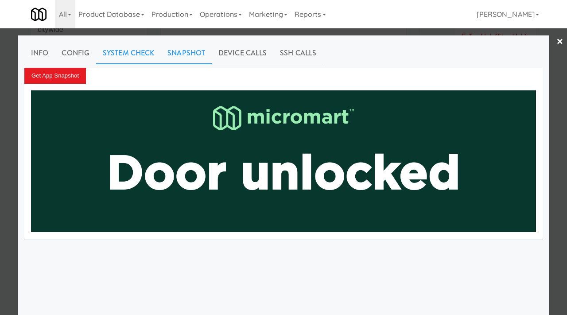
click at [133, 48] on link "System Check" at bounding box center [128, 53] width 65 height 22
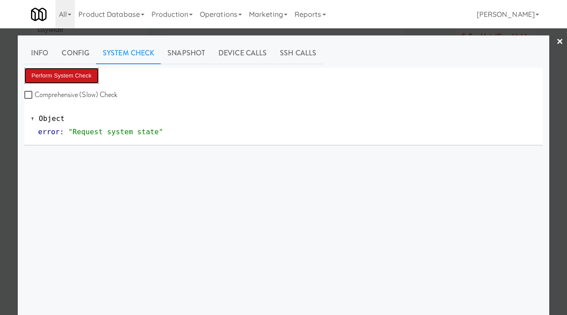
click at [59, 77] on button "Perform System Check" at bounding box center [61, 76] width 74 height 16
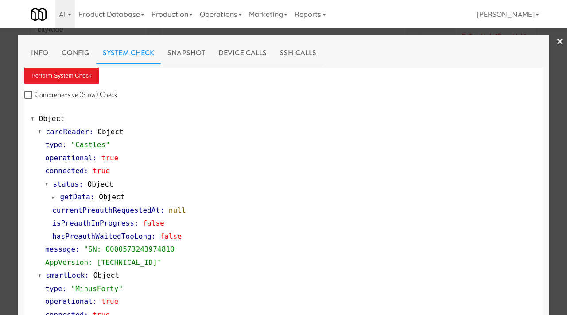
click at [0, 185] on div at bounding box center [283, 157] width 567 height 315
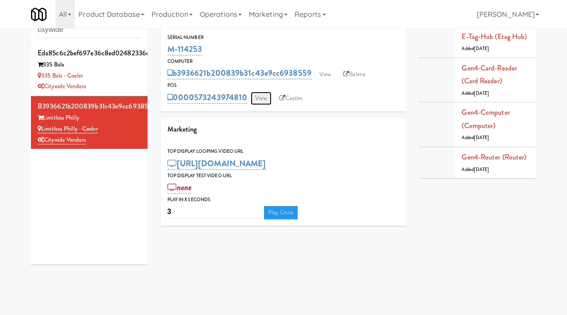
click at [263, 94] on link "View" at bounding box center [261, 98] width 20 height 13
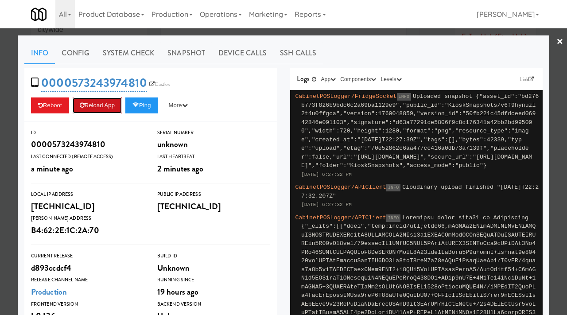
click at [100, 103] on button "Reload App" at bounding box center [97, 105] width 49 height 16
click at [0, 131] on div at bounding box center [283, 157] width 567 height 315
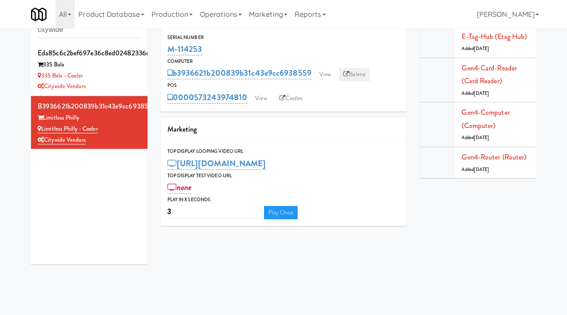
click at [359, 71] on link "Balena" at bounding box center [354, 74] width 31 height 13
click at [333, 73] on link "View" at bounding box center [325, 74] width 20 height 13
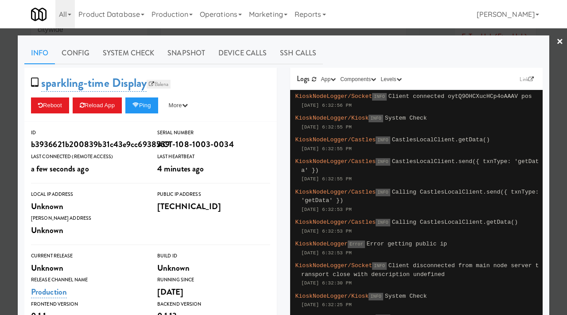
click at [166, 83] on link "Balena" at bounding box center [159, 84] width 24 height 9
click at [0, 112] on div at bounding box center [283, 157] width 567 height 315
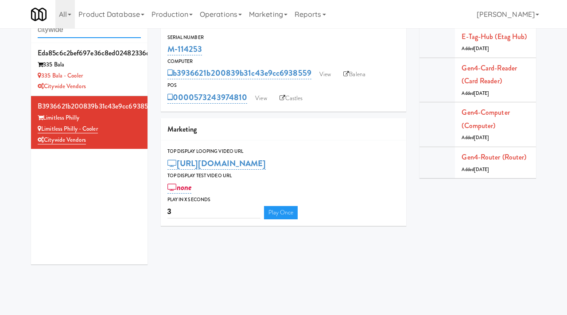
click at [108, 35] on input "citywide" at bounding box center [89, 30] width 103 height 16
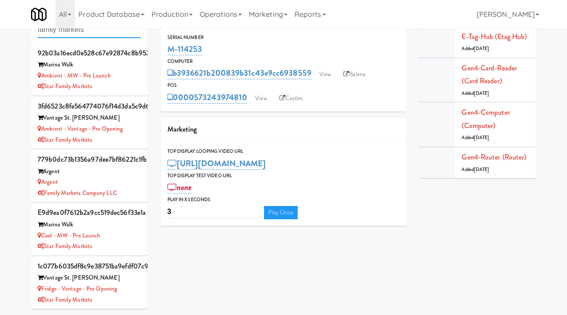
click at [38, 31] on input "family markets" at bounding box center [89, 30] width 103 height 16
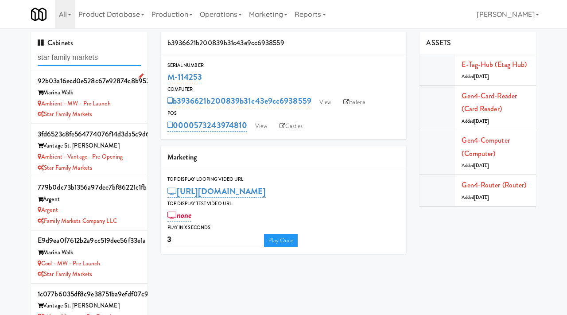
type input "star family markets"
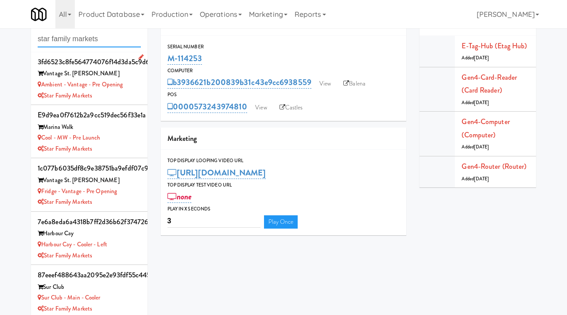
scroll to position [28, 0]
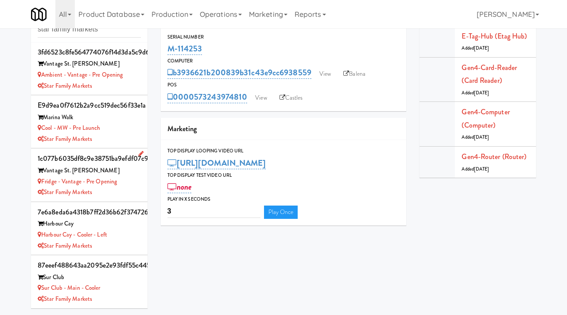
click at [131, 178] on div "Fridge - Vantage - Pre Opening" at bounding box center [89, 181] width 103 height 11
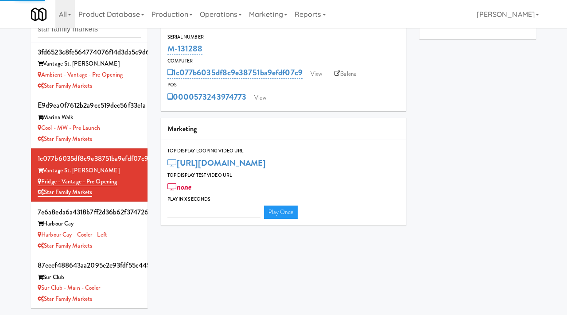
type input "3"
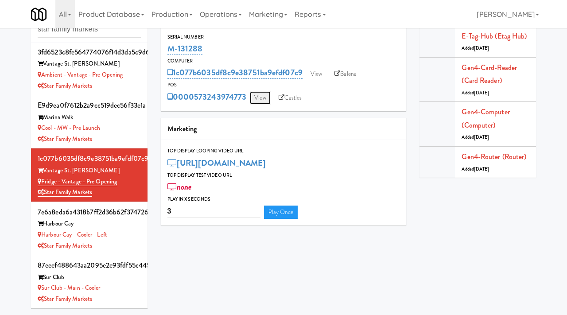
click at [261, 94] on link "View" at bounding box center [260, 97] width 20 height 13
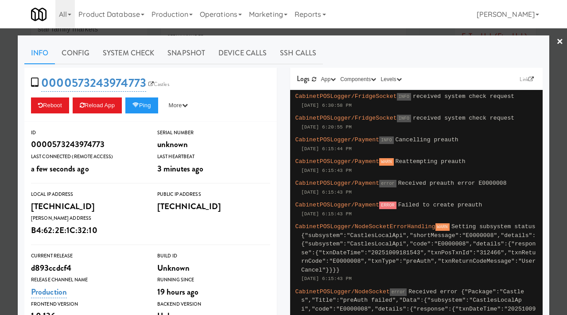
click at [557, 40] on link "×" at bounding box center [559, 41] width 7 height 27
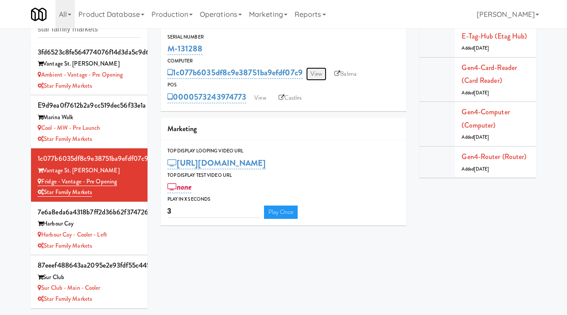
click at [325, 70] on link "View" at bounding box center [316, 73] width 20 height 13
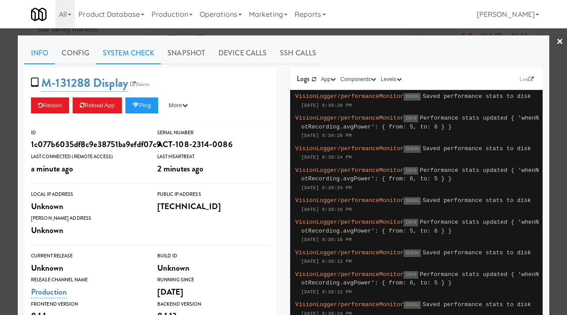
click at [132, 49] on link "System Check" at bounding box center [128, 53] width 65 height 22
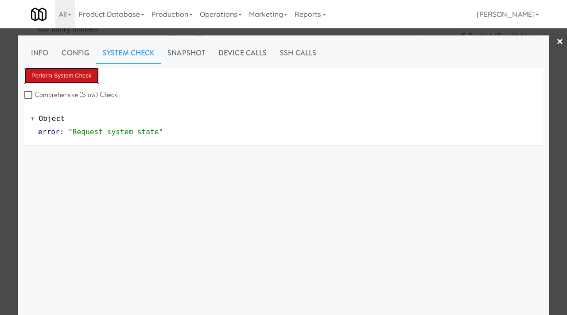
click at [81, 73] on button "Perform System Check" at bounding box center [61, 76] width 74 height 16
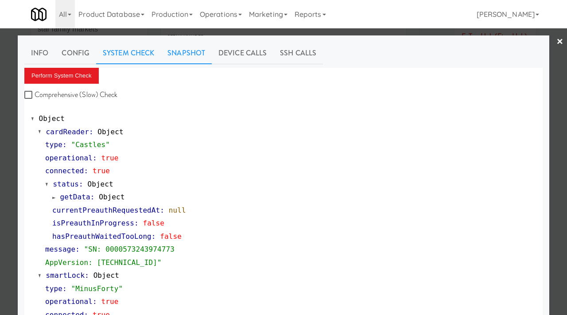
click at [164, 54] on link "Snapshot" at bounding box center [186, 53] width 51 height 22
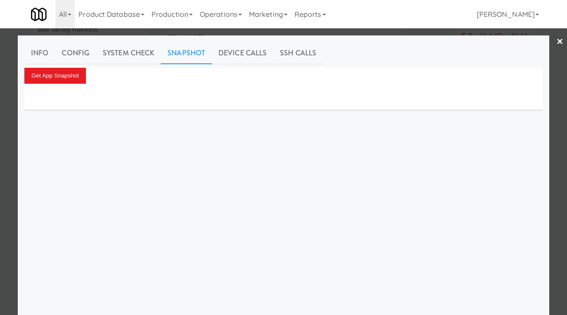
click at [0, 151] on div at bounding box center [283, 157] width 567 height 315
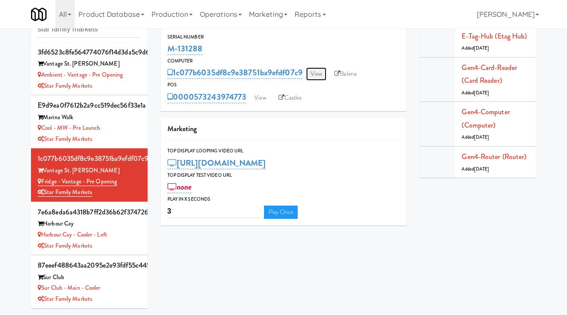
click at [320, 70] on link "View" at bounding box center [316, 73] width 20 height 13
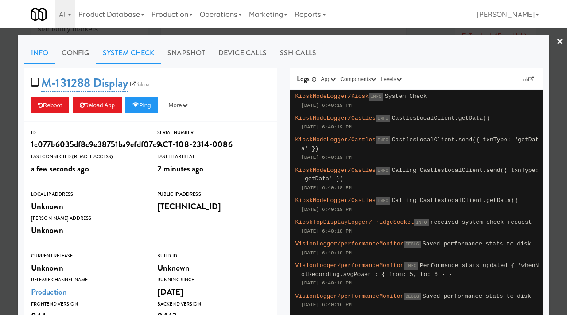
click at [144, 55] on link "System Check" at bounding box center [128, 53] width 65 height 22
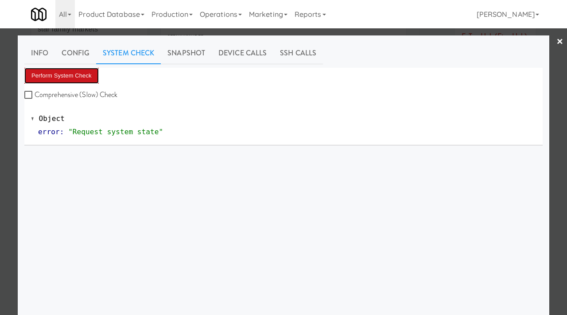
click at [77, 80] on button "Perform System Check" at bounding box center [61, 76] width 74 height 16
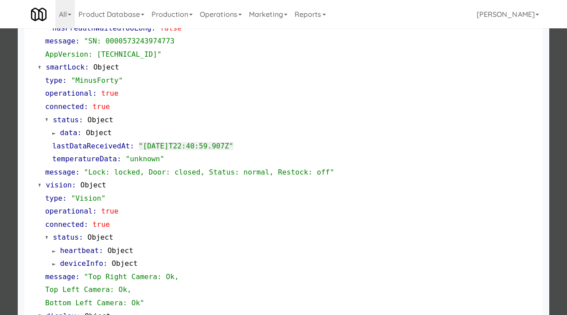
scroll to position [316, 0]
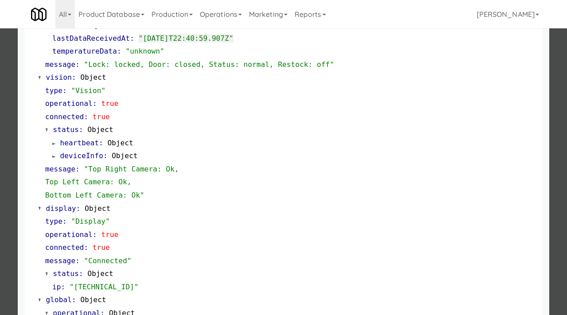
click at [0, 152] on div at bounding box center [283, 157] width 567 height 315
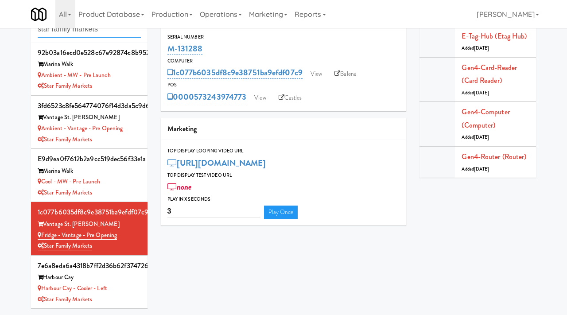
click at [76, 30] on input "star family markets" at bounding box center [89, 29] width 103 height 16
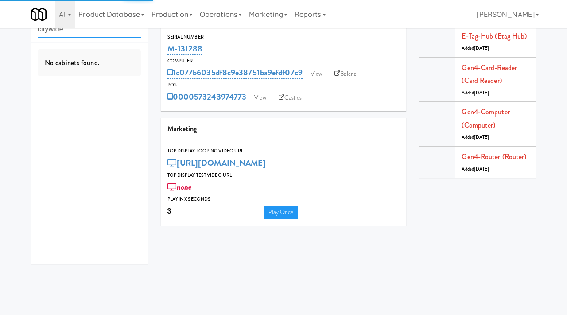
type input "citywide"
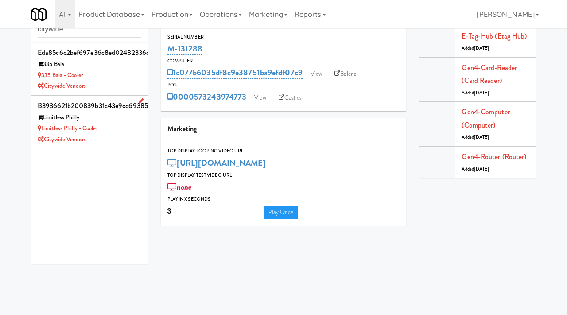
click at [120, 120] on div "Limitless Philly" at bounding box center [89, 117] width 103 height 11
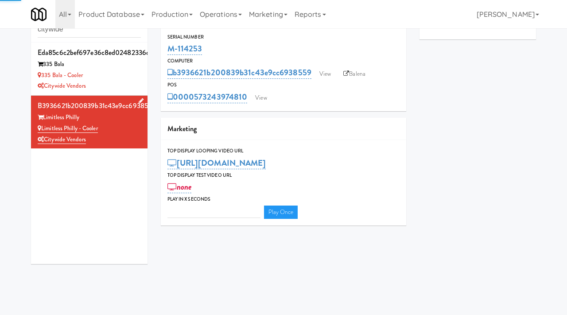
type input "3"
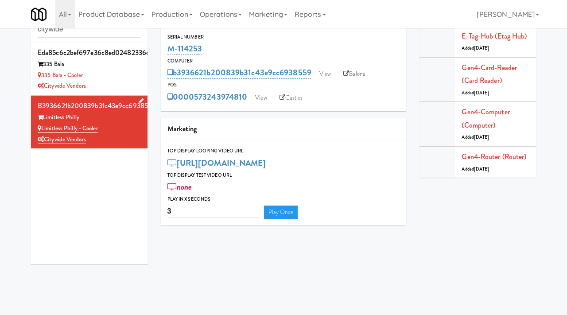
drag, startPoint x: 105, startPoint y: 127, endPoint x: 43, endPoint y: 127, distance: 62.0
click at [43, 127] on div "Limitless Philly - Cooler" at bounding box center [89, 128] width 103 height 11
copy link "Limitless Philly - Cooler"
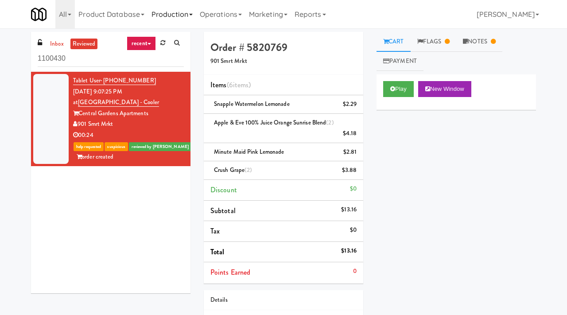
scroll to position [70, 0]
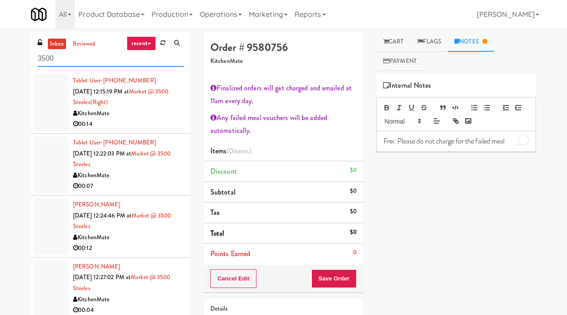
click at [77, 59] on input "3500" at bounding box center [111, 58] width 146 height 16
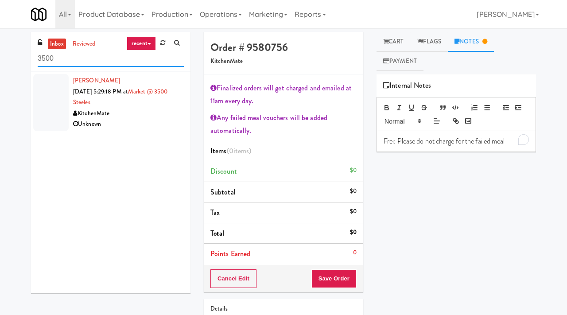
paste input "Gallery 64 - Cooler - Left"
type input "Gallery 64 - Cooler - Left"
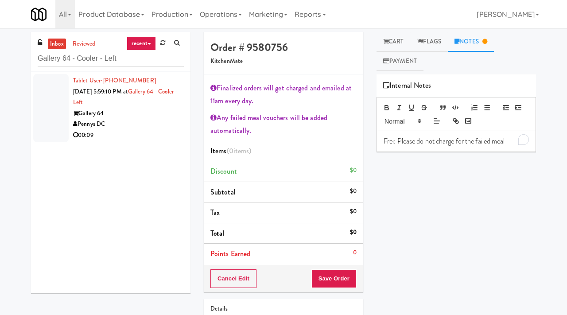
click at [145, 111] on div "Gallery 64" at bounding box center [128, 113] width 111 height 11
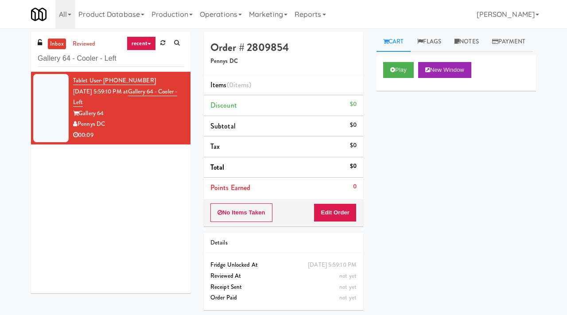
click at [401, 79] on div "Play New Window" at bounding box center [455, 72] width 159 height 35
click at [399, 78] on button "Play" at bounding box center [398, 70] width 31 height 16
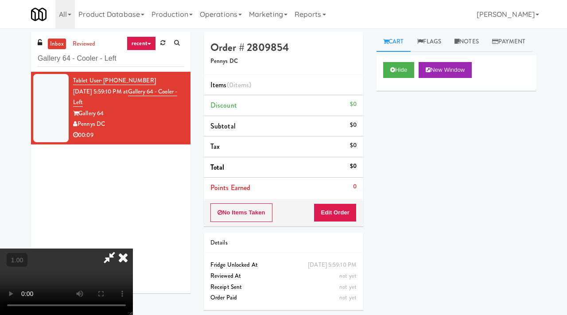
click at [133, 248] on icon at bounding box center [122, 257] width 19 height 18
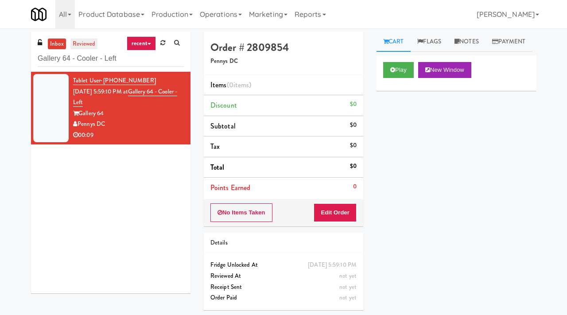
click at [89, 42] on link "reviewed" at bounding box center [83, 44] width 27 height 11
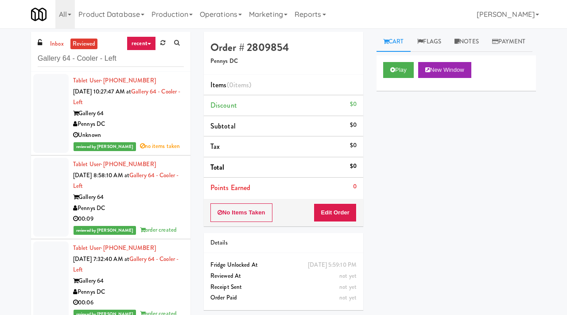
click at [169, 120] on div "Pennys DC" at bounding box center [128, 124] width 111 height 11
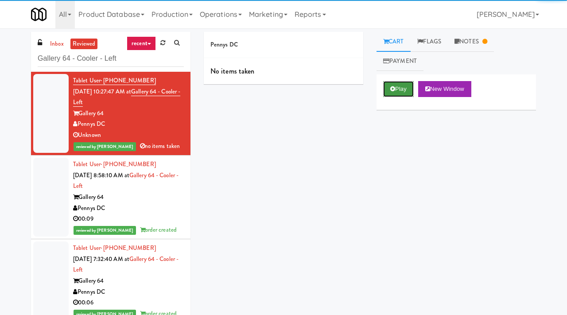
click at [403, 89] on button "Play" at bounding box center [398, 89] width 31 height 16
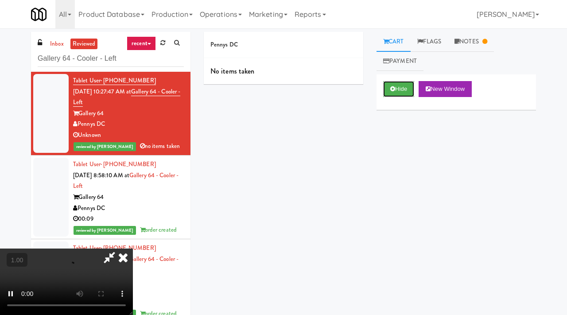
scroll to position [72, 0]
click at [351, 60] on div "No items taken" at bounding box center [283, 71] width 159 height 27
click at [133, 248] on icon at bounding box center [122, 257] width 19 height 18
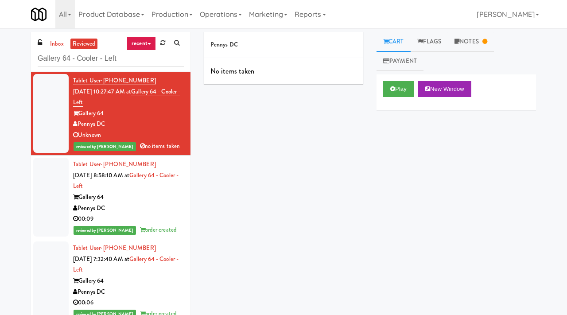
click at [58, 50] on div "Gallery 64 - Cooler - Left" at bounding box center [111, 58] width 146 height 17
click at [56, 46] on link "inbox" at bounding box center [57, 44] width 18 height 11
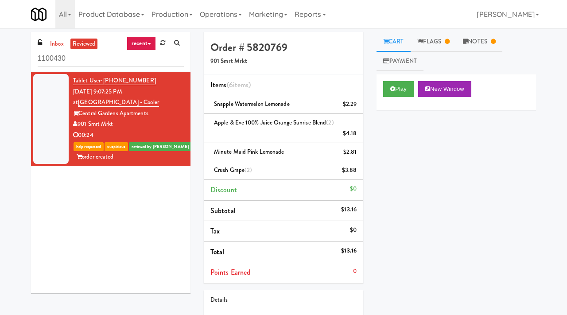
scroll to position [70, 0]
